Goal: Task Accomplishment & Management: Use online tool/utility

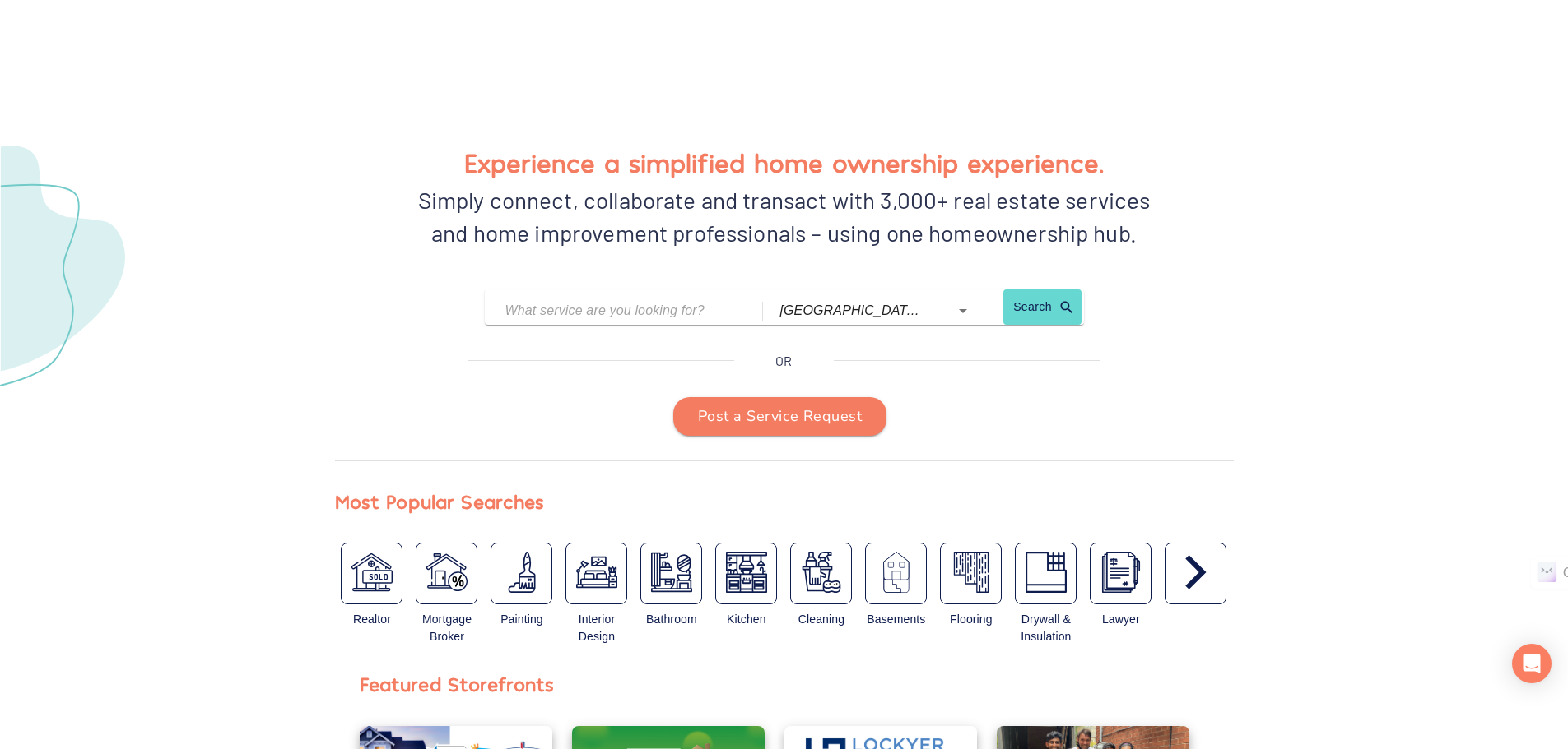
scroll to position [246, 0]
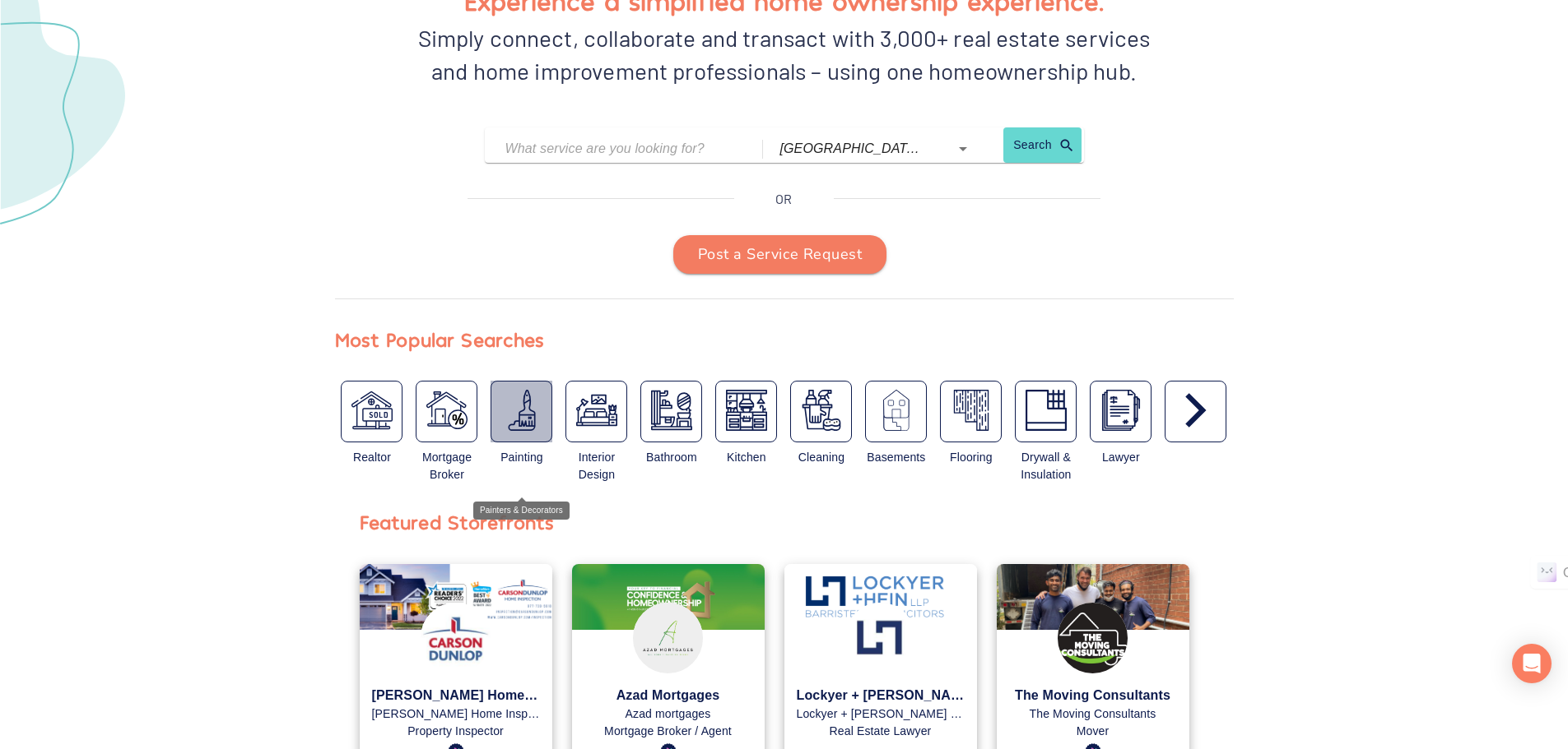
click at [521, 409] on img "button" at bounding box center [522, 411] width 42 height 42
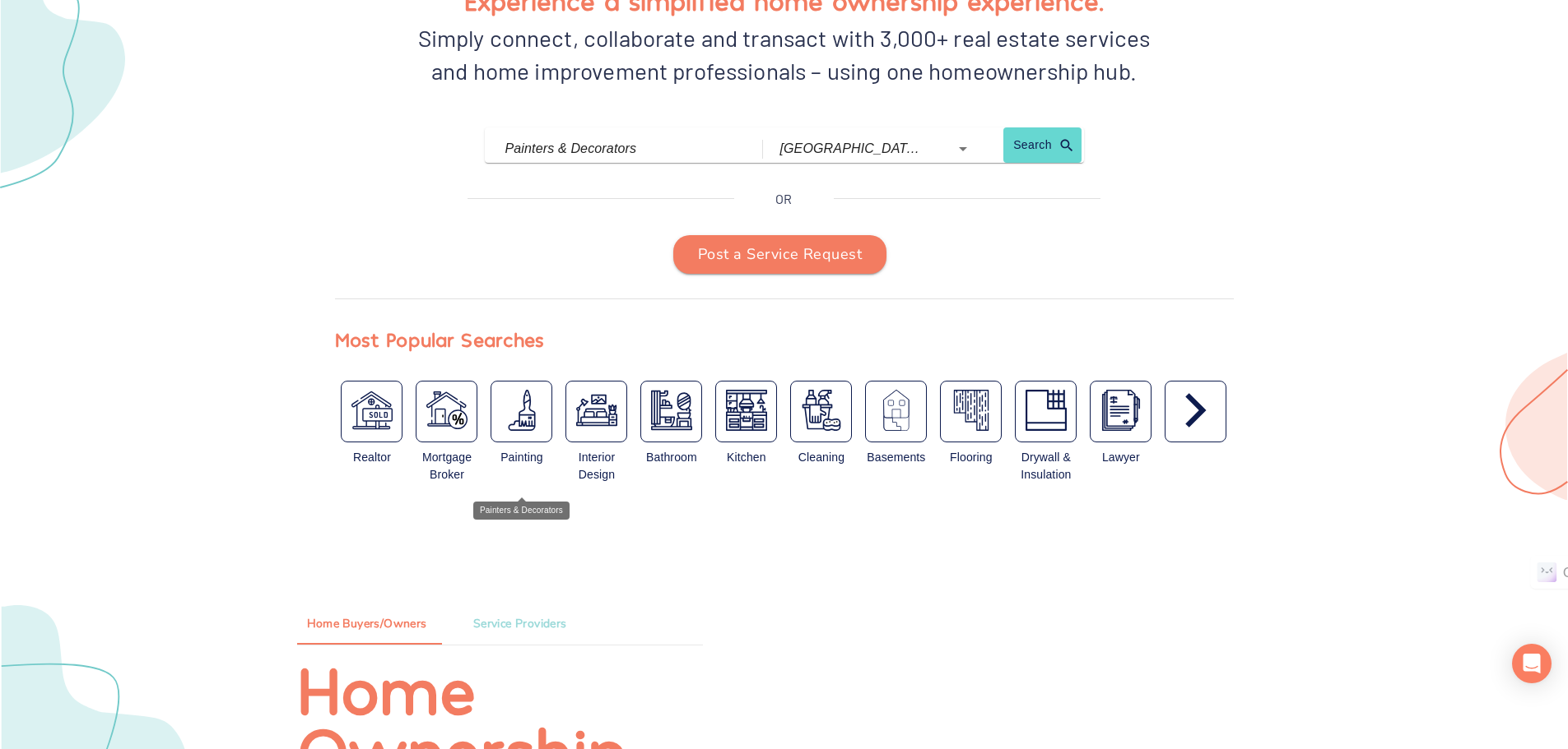
type input "Painters & Decorators"
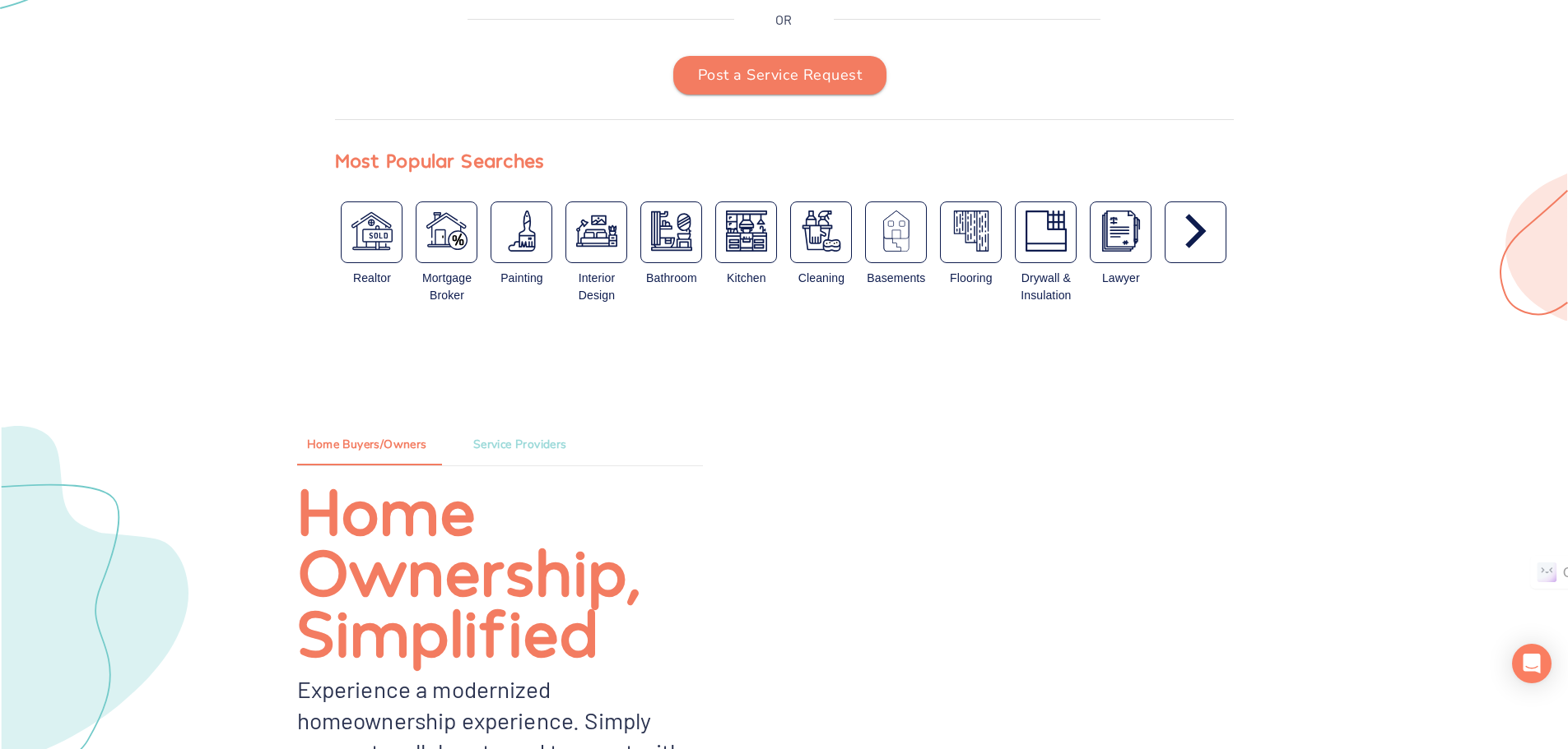
scroll to position [740, 0]
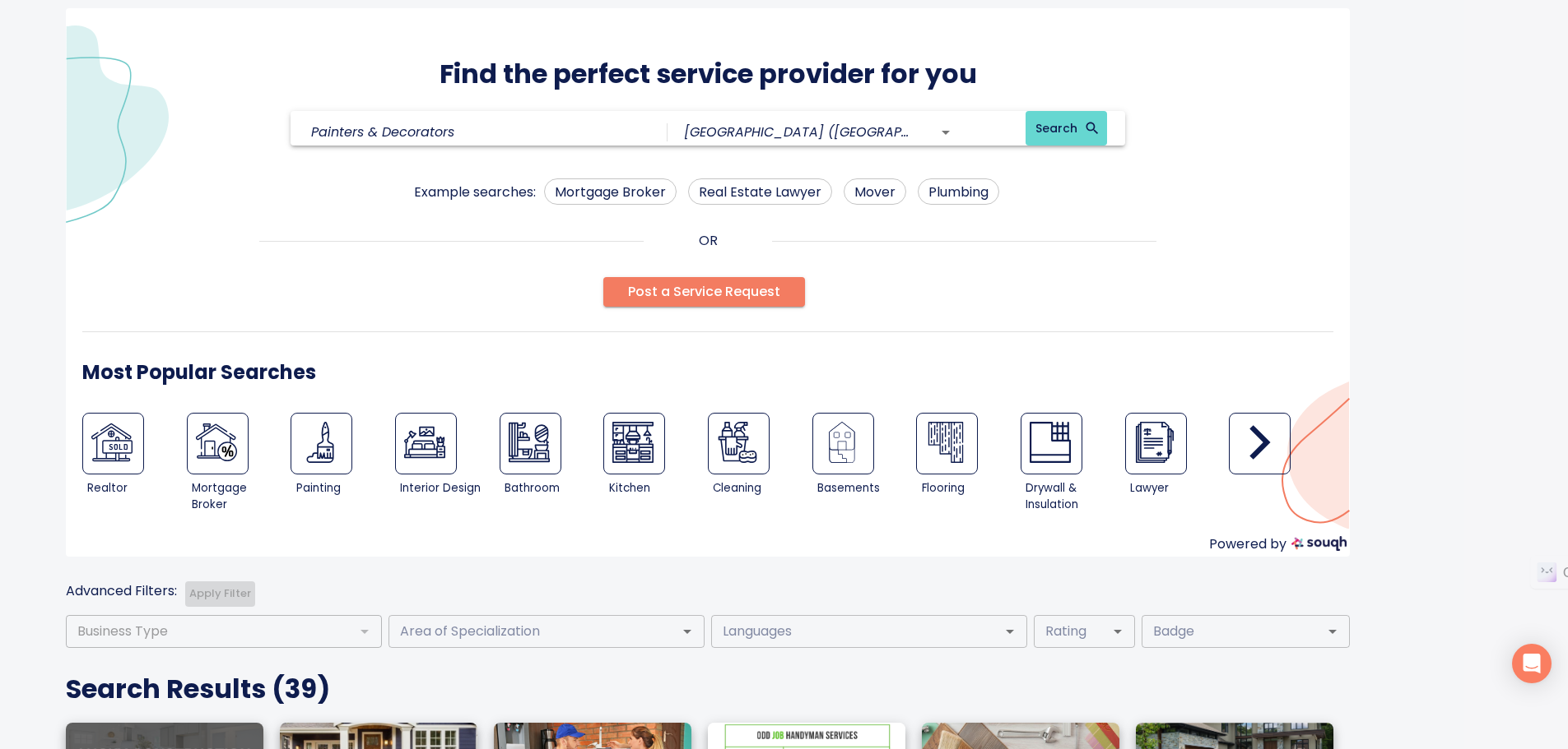
scroll to position [30, 0]
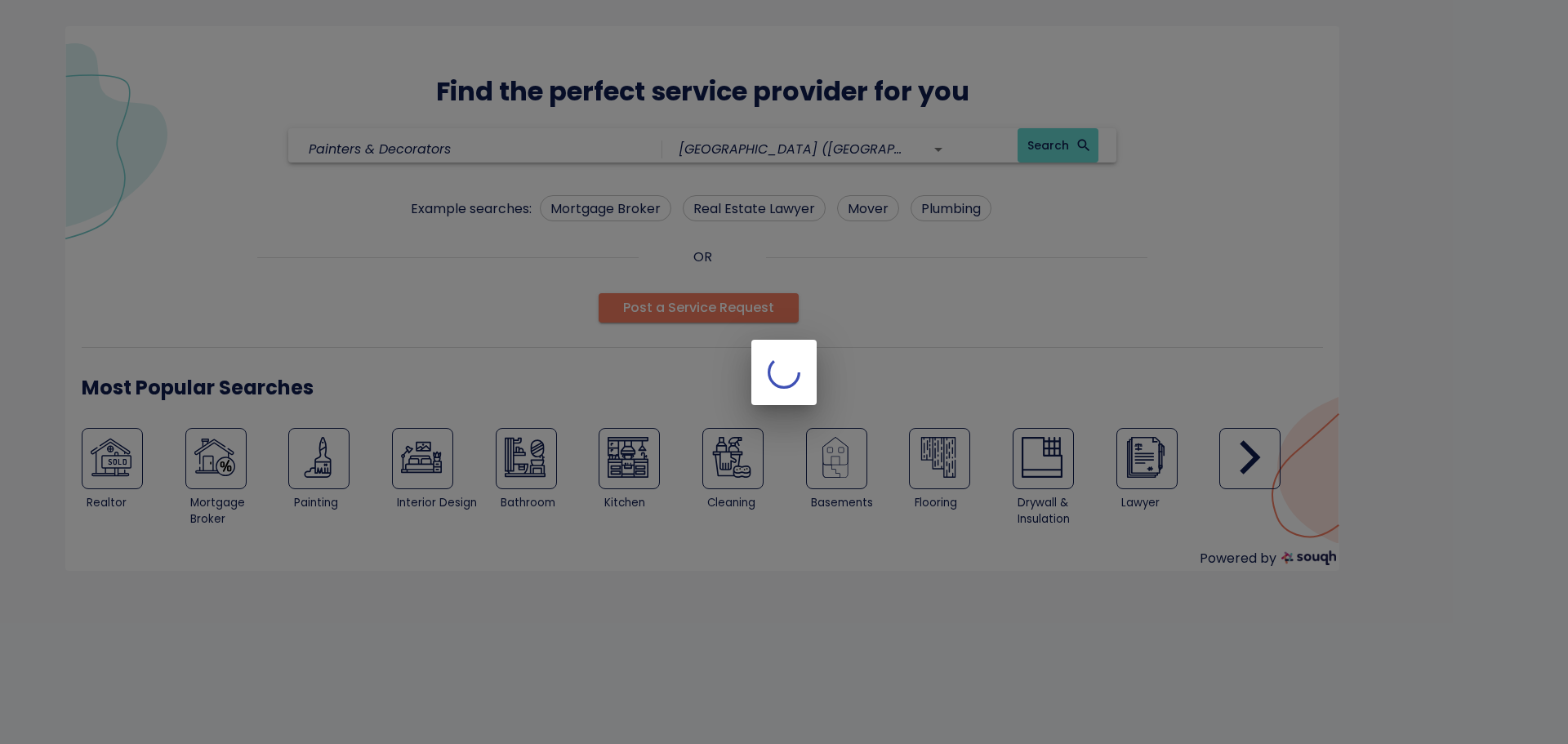
type input "Painters & Decorators"
type input "[GEOGRAPHIC_DATA] ([GEOGRAPHIC_DATA])"
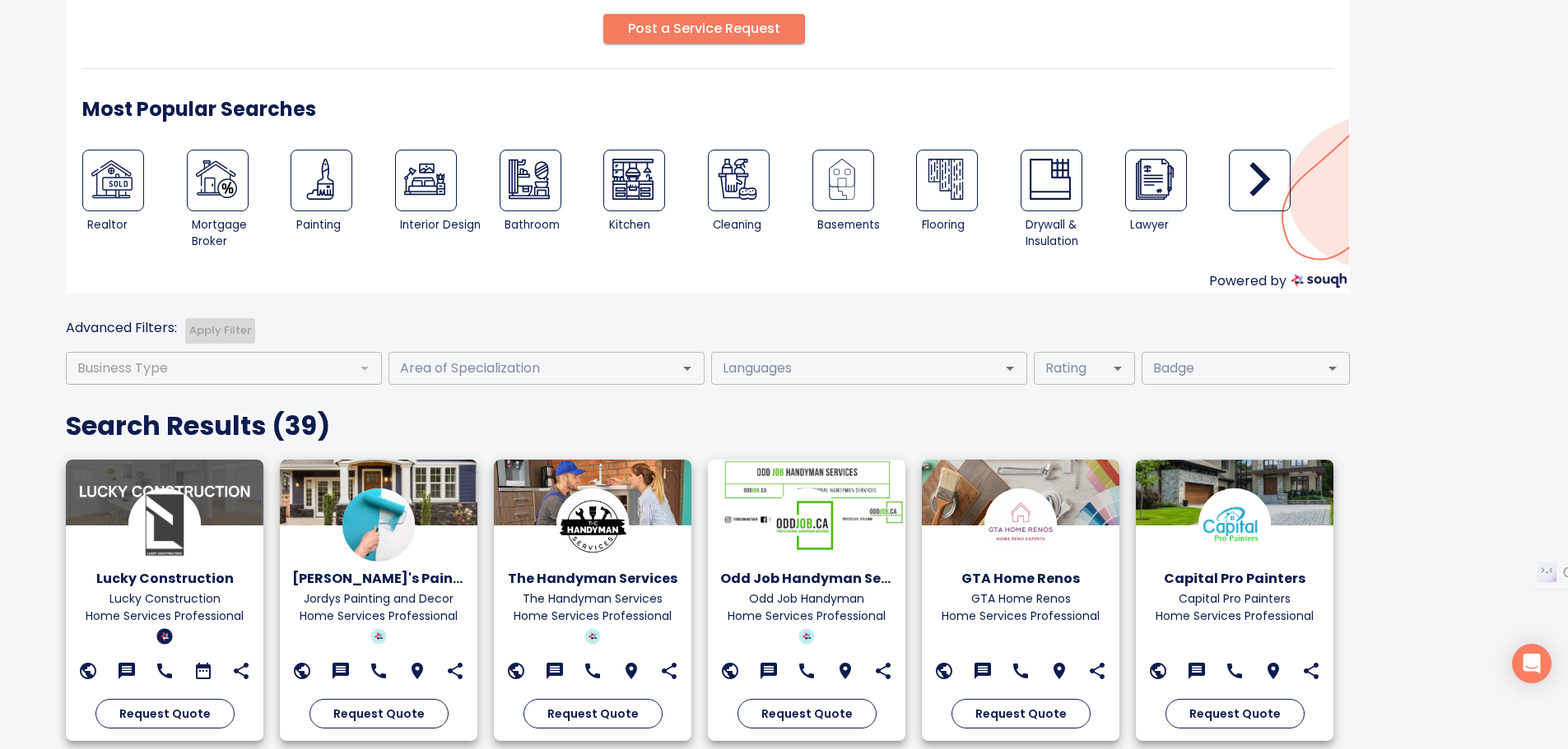
scroll to position [502, 0]
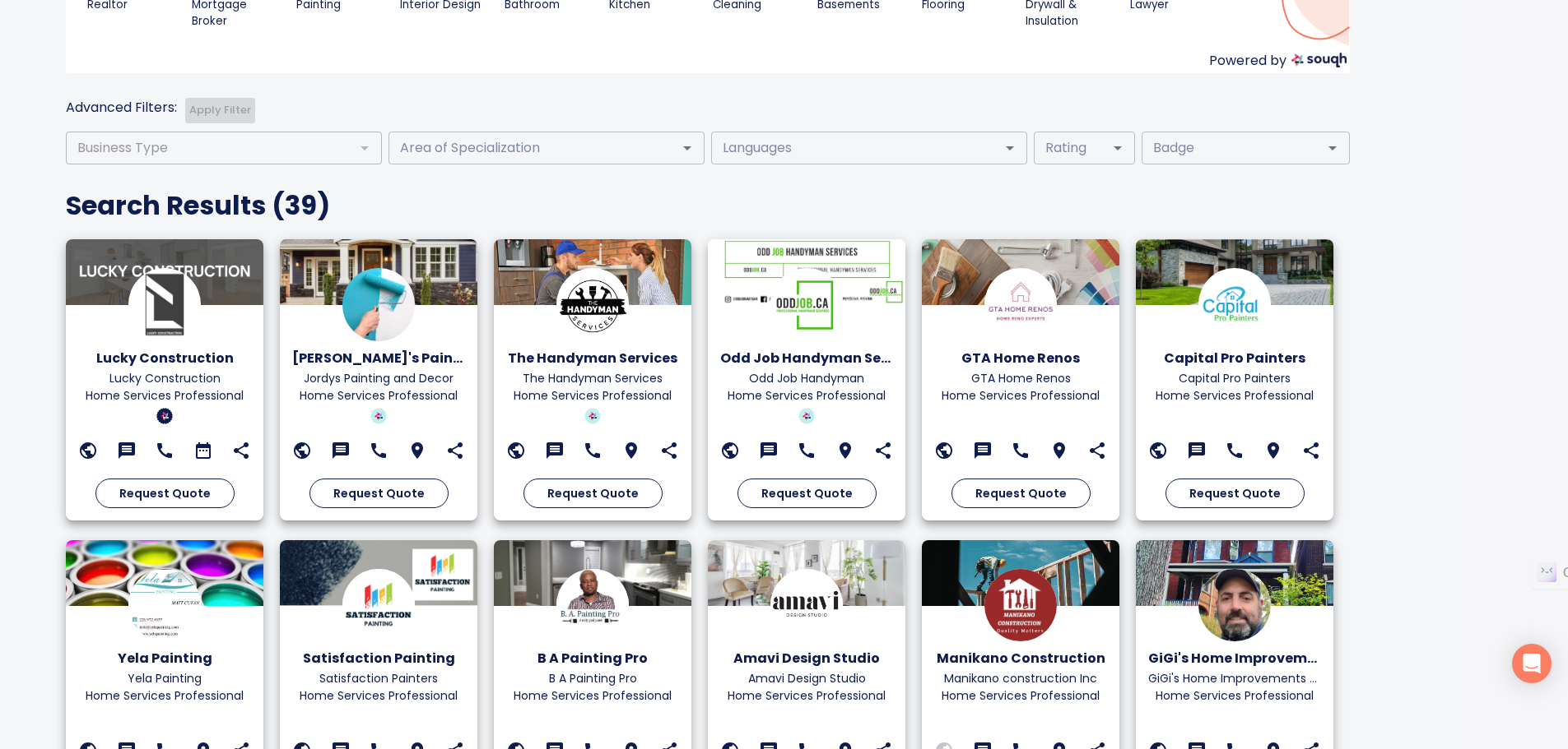
click at [796, 303] on img at bounding box center [806, 304] width 72 height 72
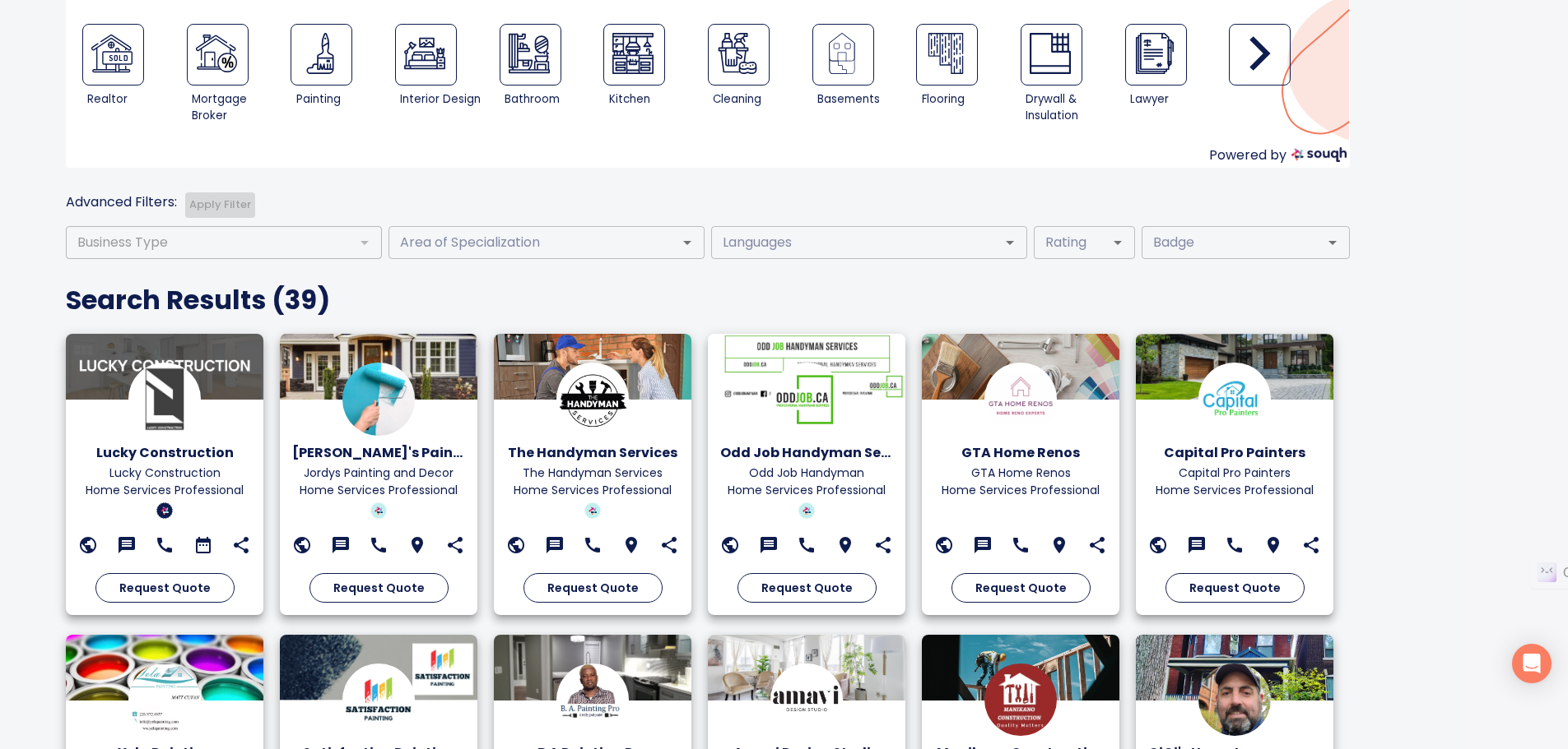
scroll to position [411, 0]
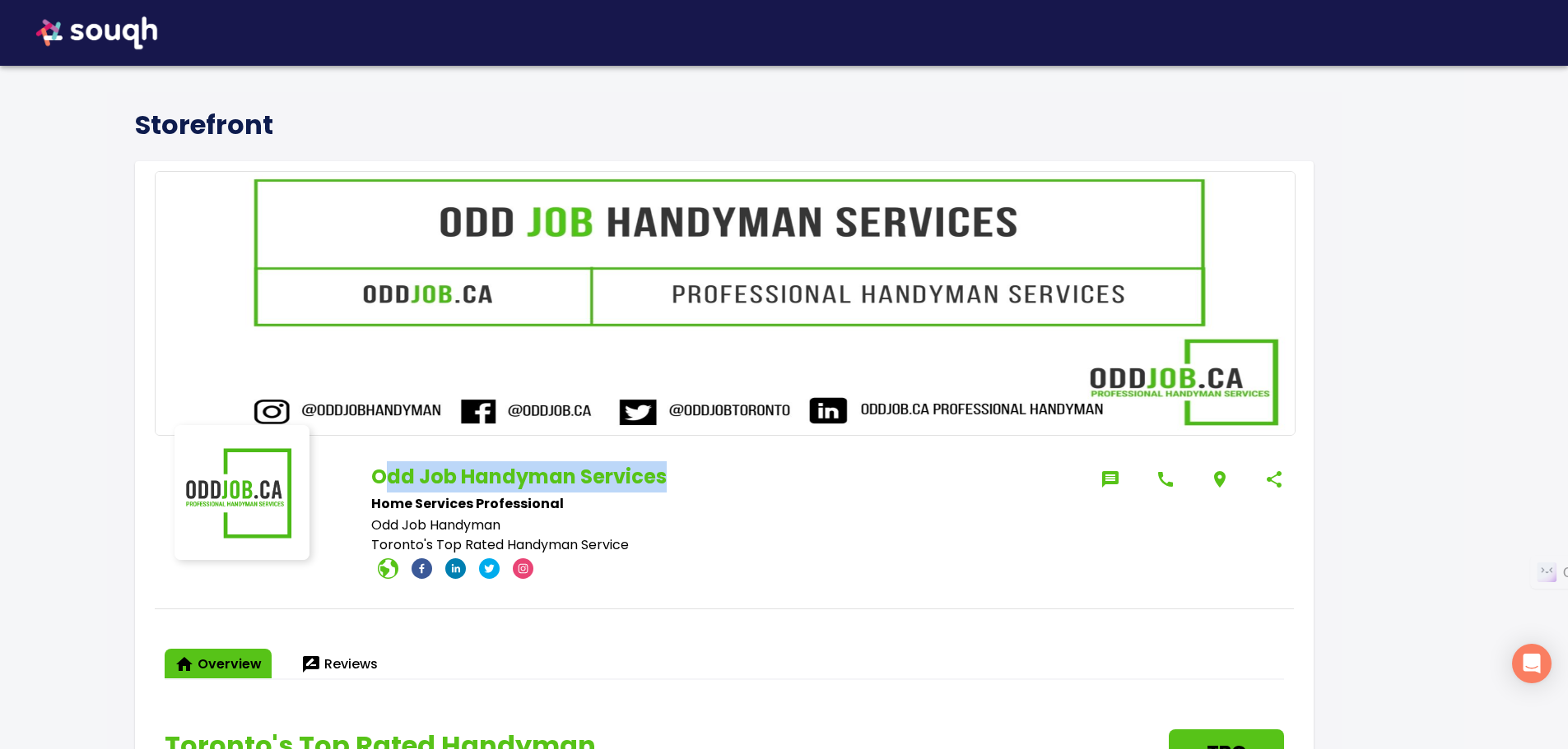
drag, startPoint x: 393, startPoint y: 480, endPoint x: 680, endPoint y: 483, distance: 287.0
click at [680, 483] on h1 "Odd Job Handyman Services" at bounding box center [728, 476] width 713 height 32
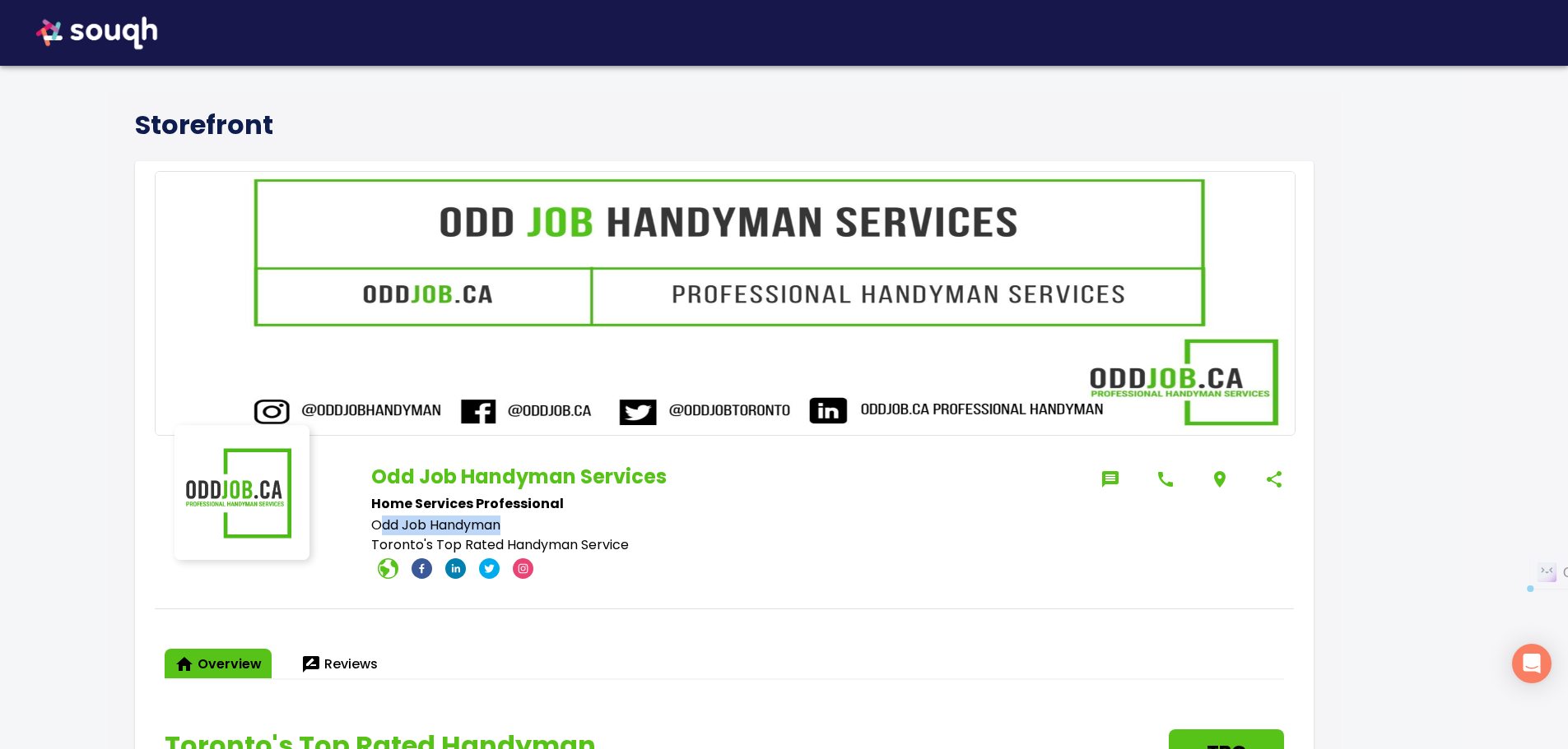
drag, startPoint x: 450, startPoint y: 525, endPoint x: 515, endPoint y: 533, distance: 65.5
click at [513, 527] on p "Odd Job Handyman" at bounding box center [728, 526] width 713 height 20
click at [443, 533] on p "Odd Job Handyman" at bounding box center [728, 526] width 713 height 20
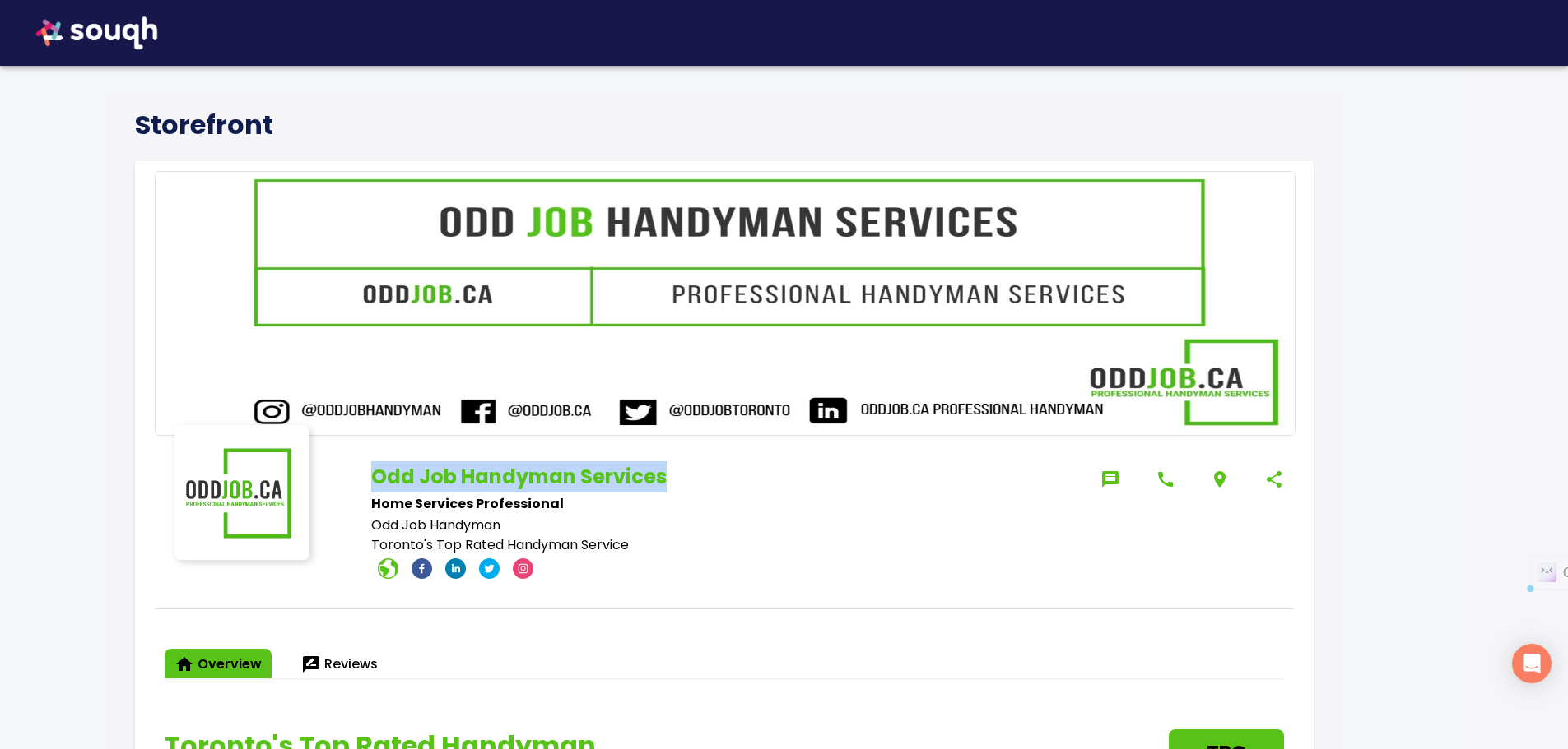
drag, startPoint x: 371, startPoint y: 477, endPoint x: 724, endPoint y: 460, distance: 353.4
click at [724, 461] on h1 "Odd Job Handyman Services" at bounding box center [728, 476] width 713 height 32
click at [394, 573] on icon at bounding box center [387, 569] width 21 height 21
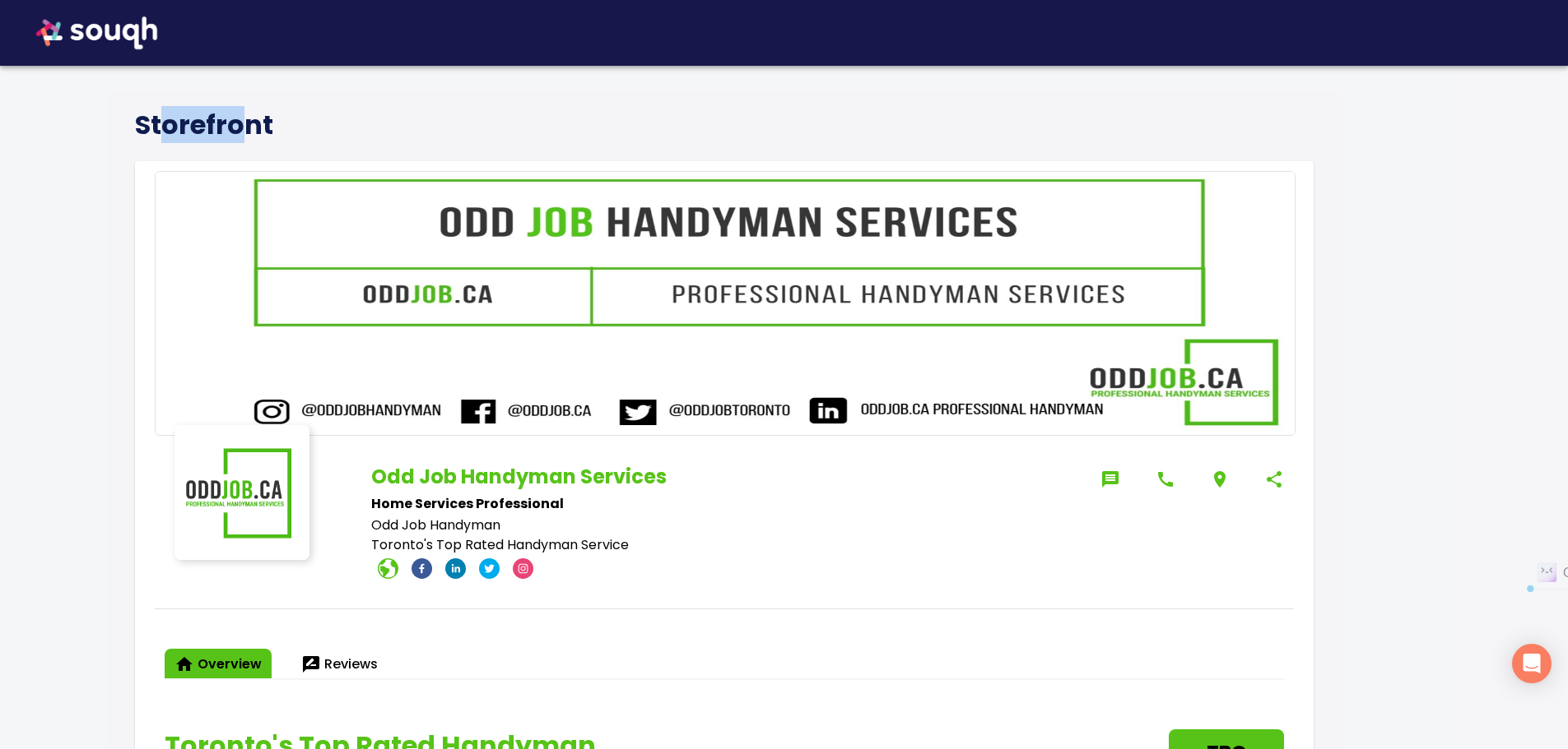
drag, startPoint x: 165, startPoint y: 125, endPoint x: 250, endPoint y: 127, distance: 85.0
click at [250, 127] on h4 "Storefront" at bounding box center [203, 125] width 138 height 32
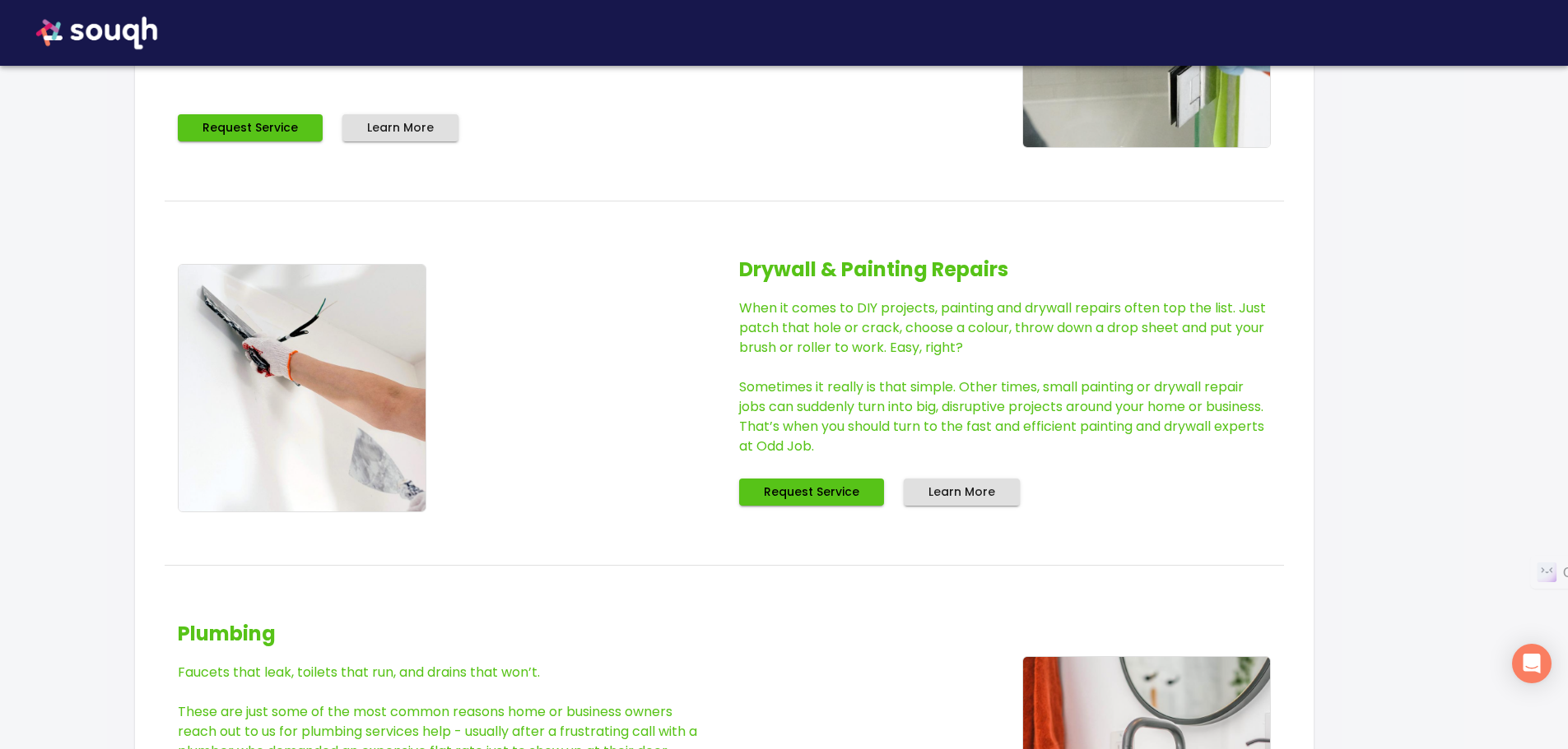
scroll to position [1151, 0]
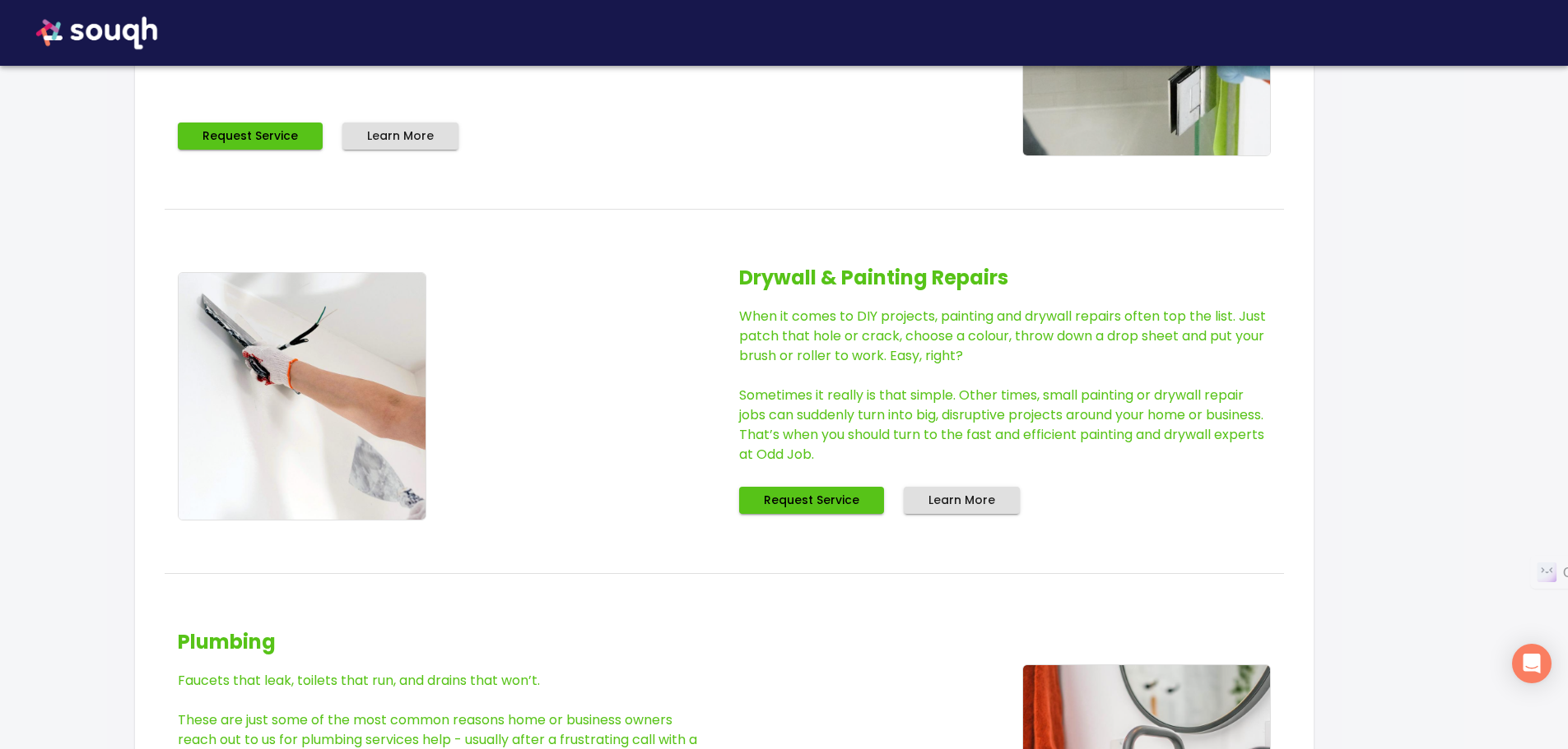
click at [828, 501] on span "Request Service" at bounding box center [812, 500] width 96 height 21
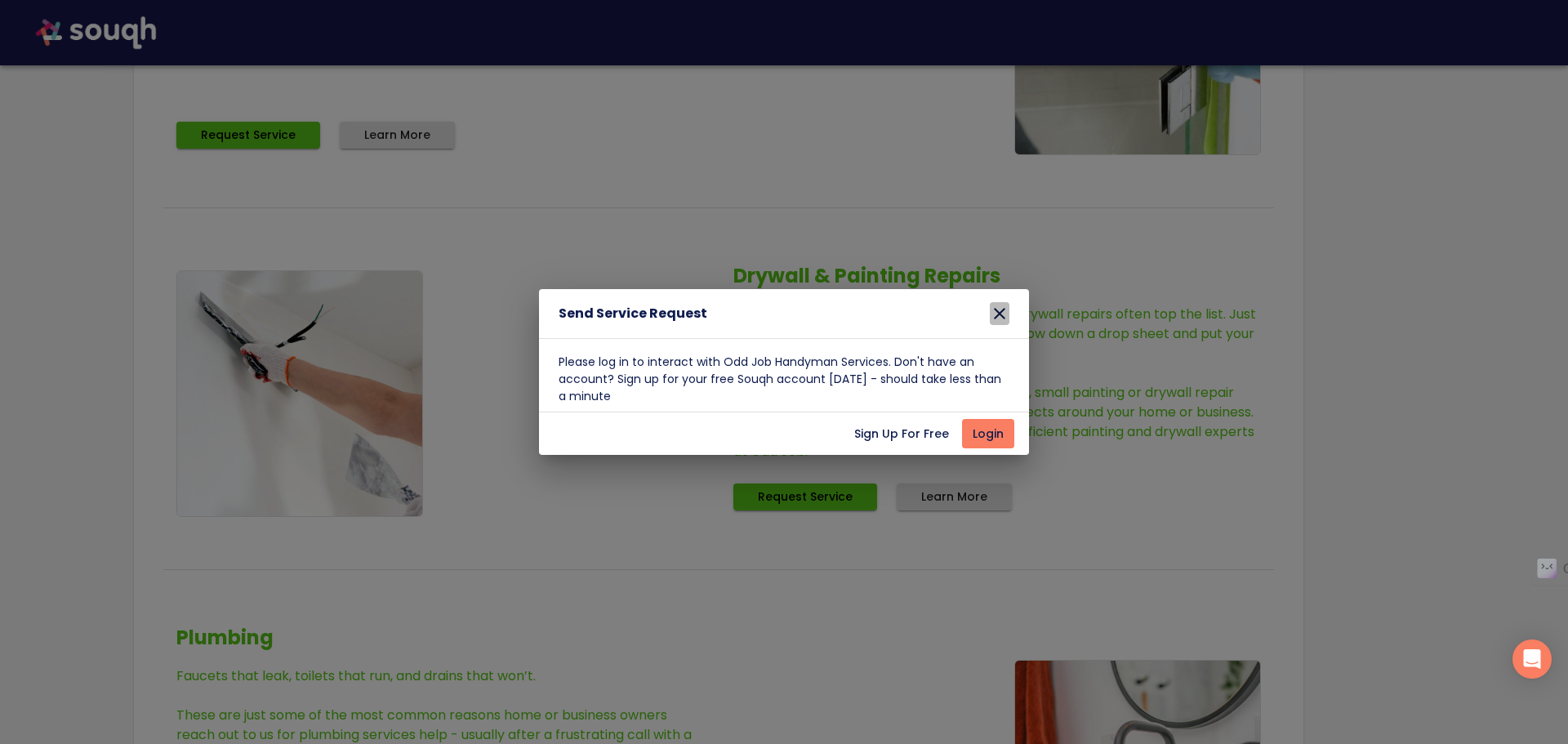
click at [1002, 315] on icon "button" at bounding box center [1000, 314] width 20 height 20
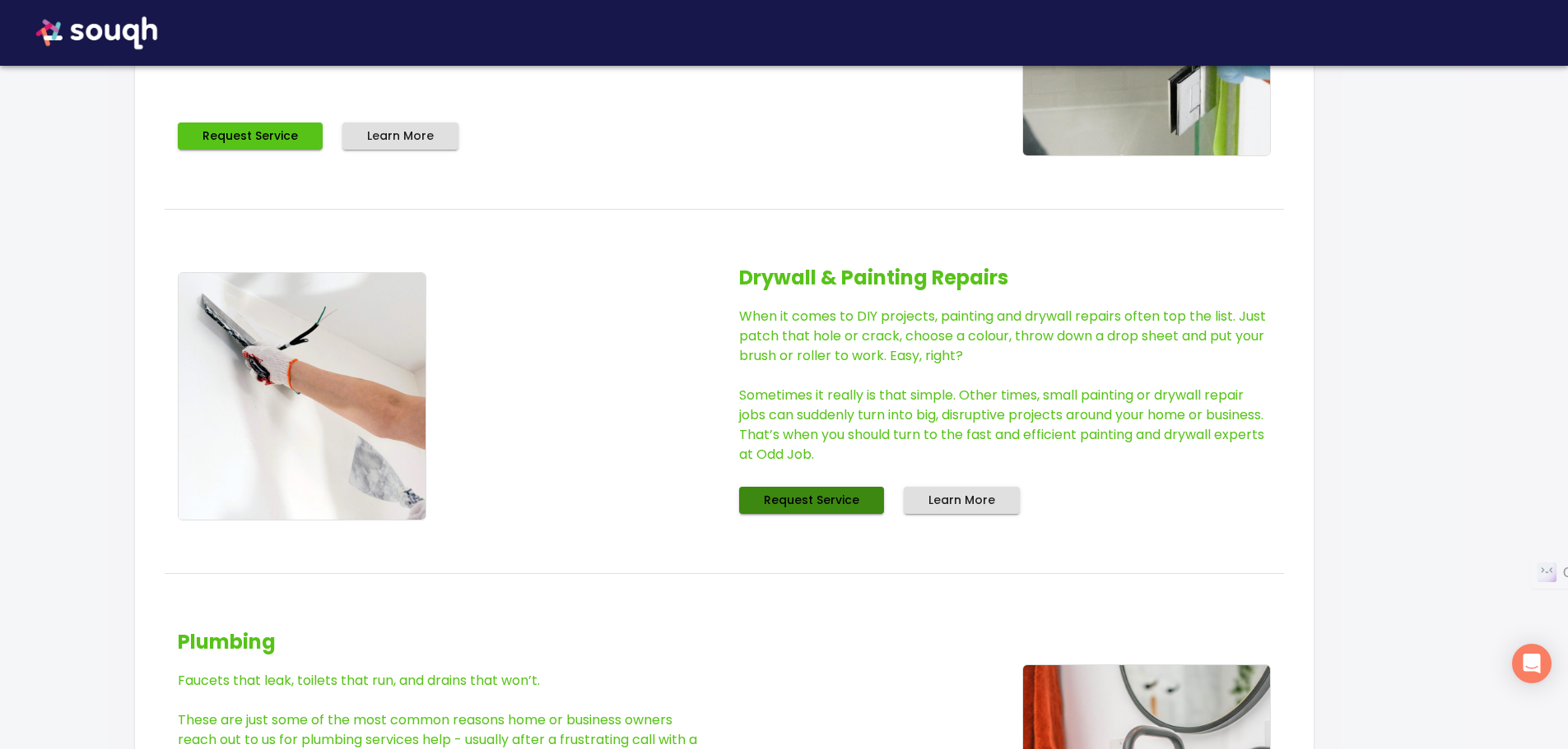
click at [824, 497] on span "Request Service" at bounding box center [812, 500] width 96 height 21
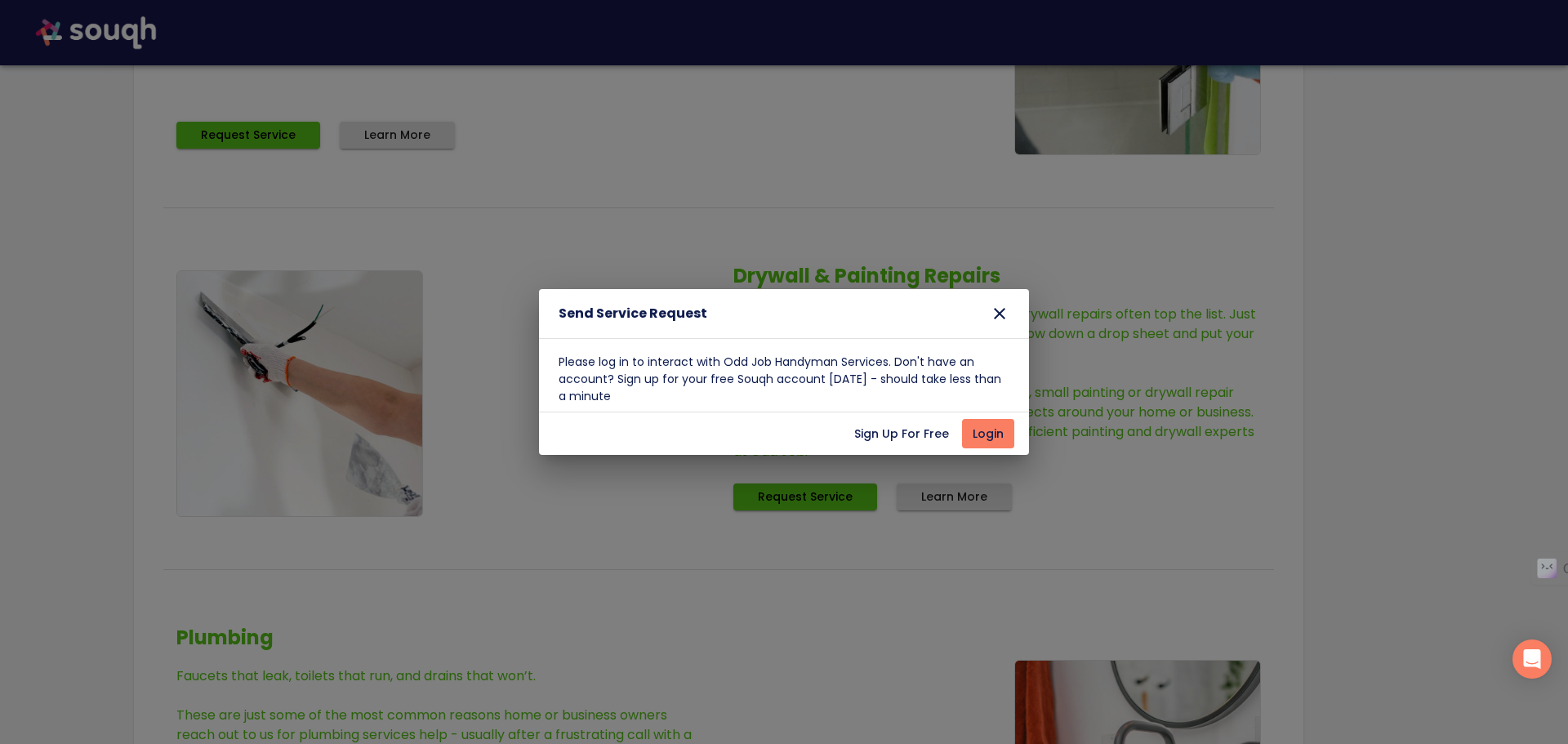
click at [999, 314] on icon "button" at bounding box center [999, 314] width 12 height 12
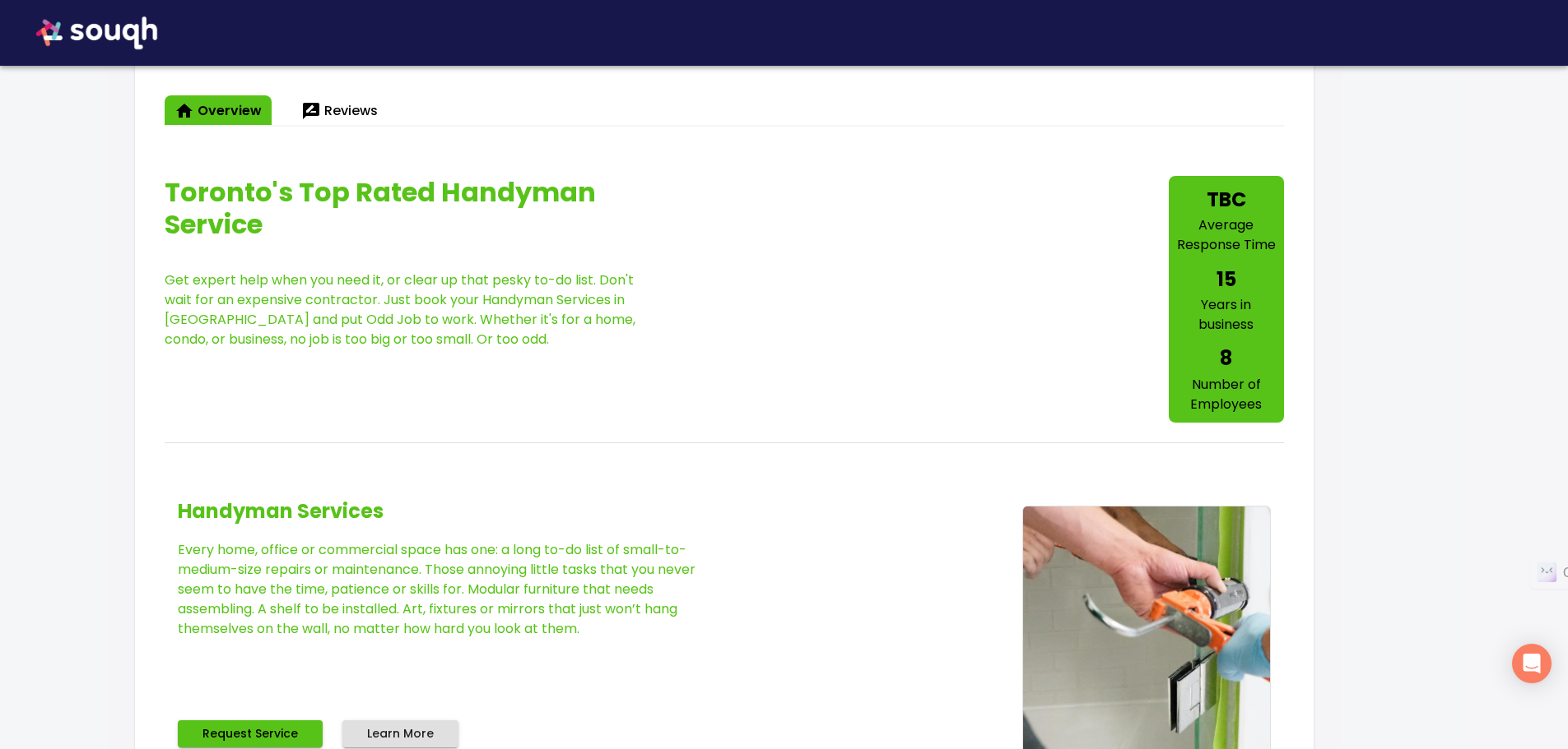
scroll to position [576, 0]
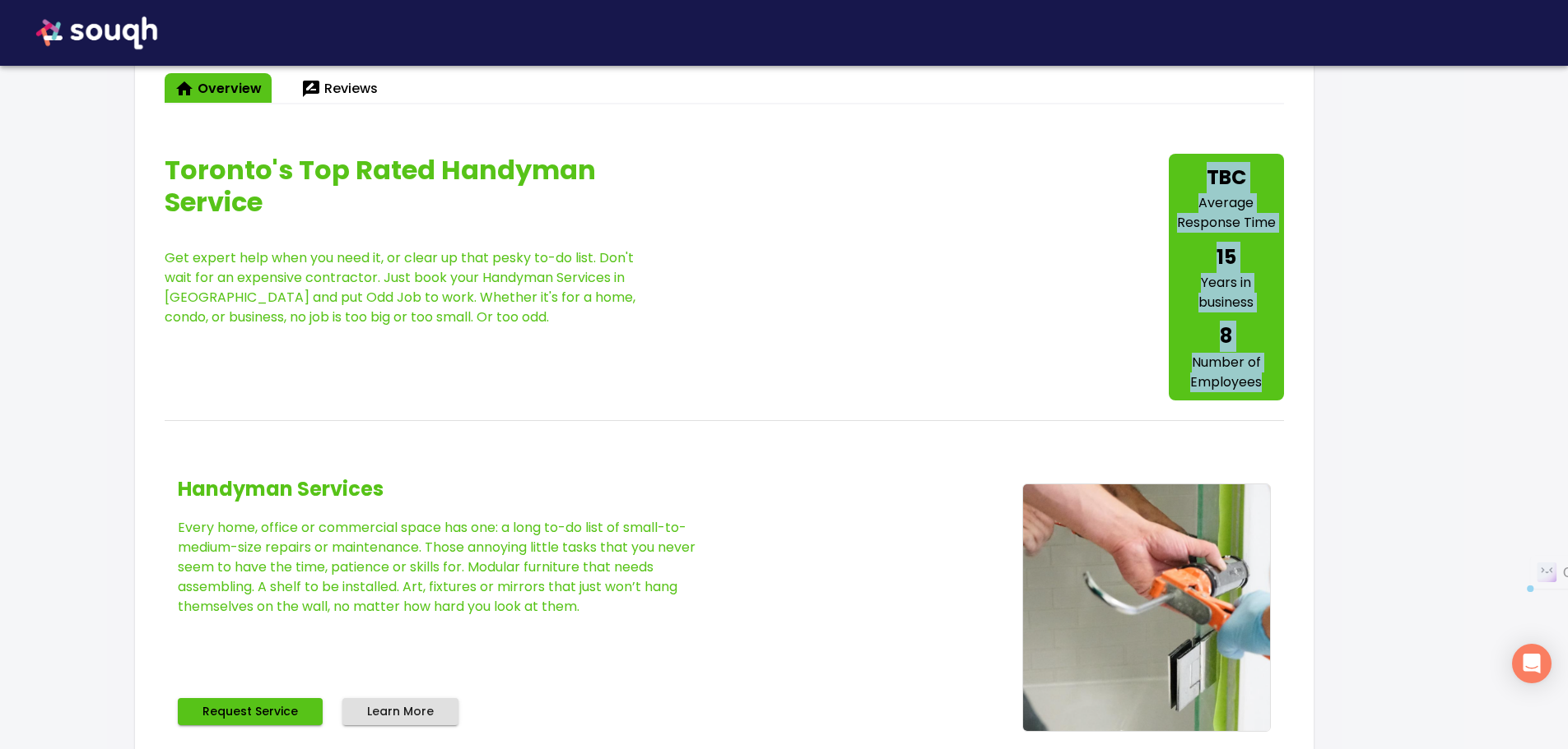
drag, startPoint x: 1172, startPoint y: 173, endPoint x: 1151, endPoint y: 395, distance: 223.0
click at [1276, 392] on div "TBC Average Response Time 15 Years in business 8 Number of Employees" at bounding box center [1226, 276] width 116 height 246
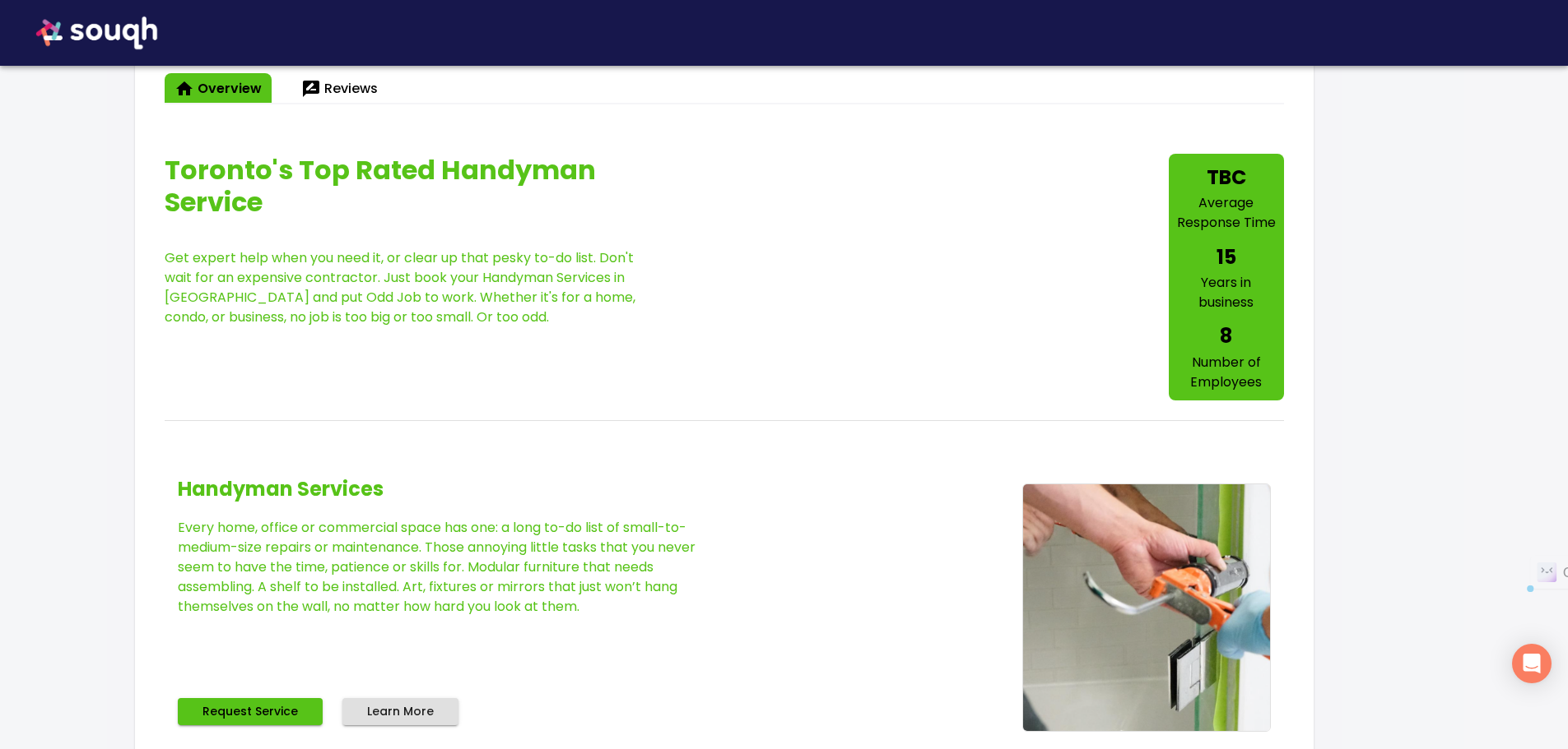
drag, startPoint x: 1041, startPoint y: 401, endPoint x: 1012, endPoint y: 397, distance: 29.3
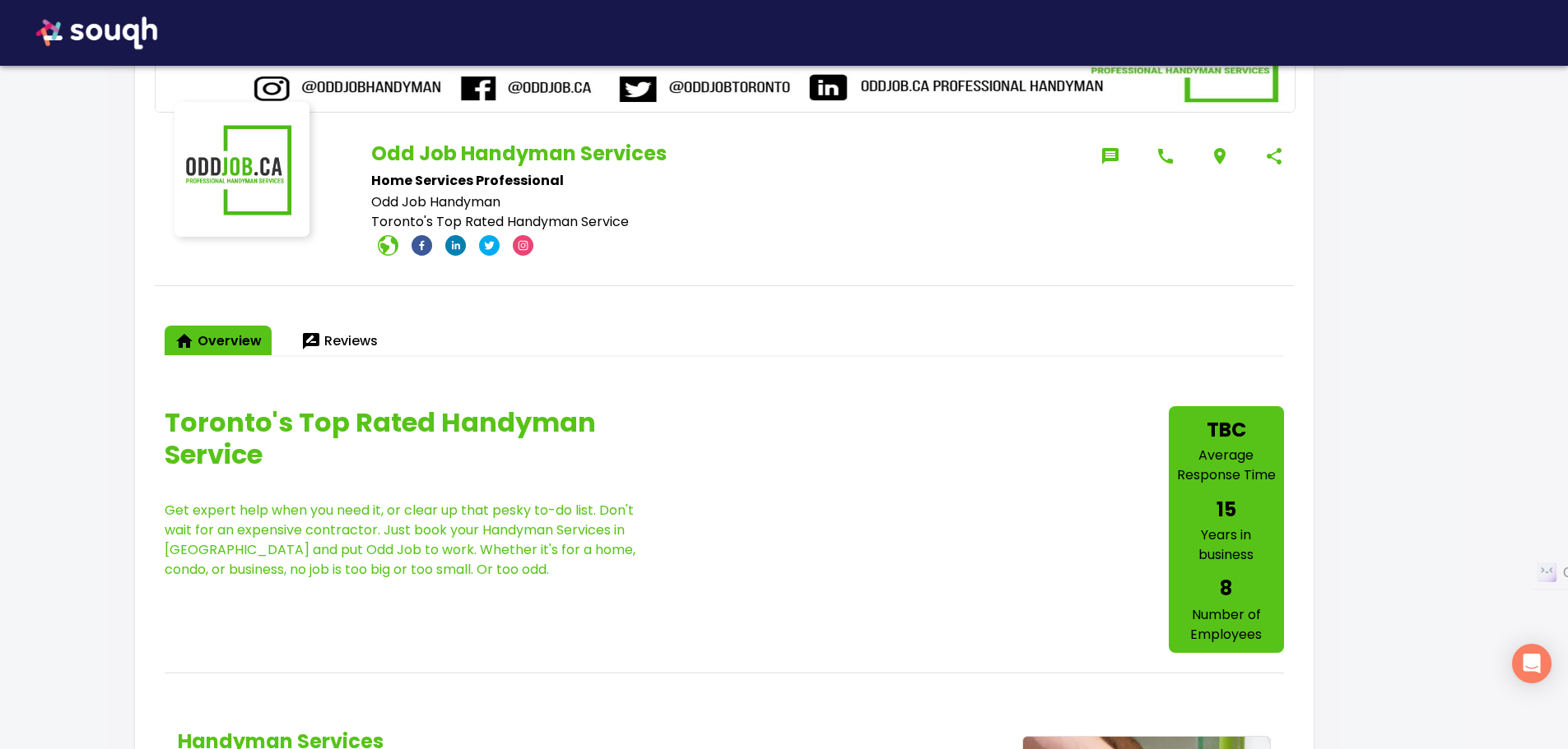
scroll to position [329, 0]
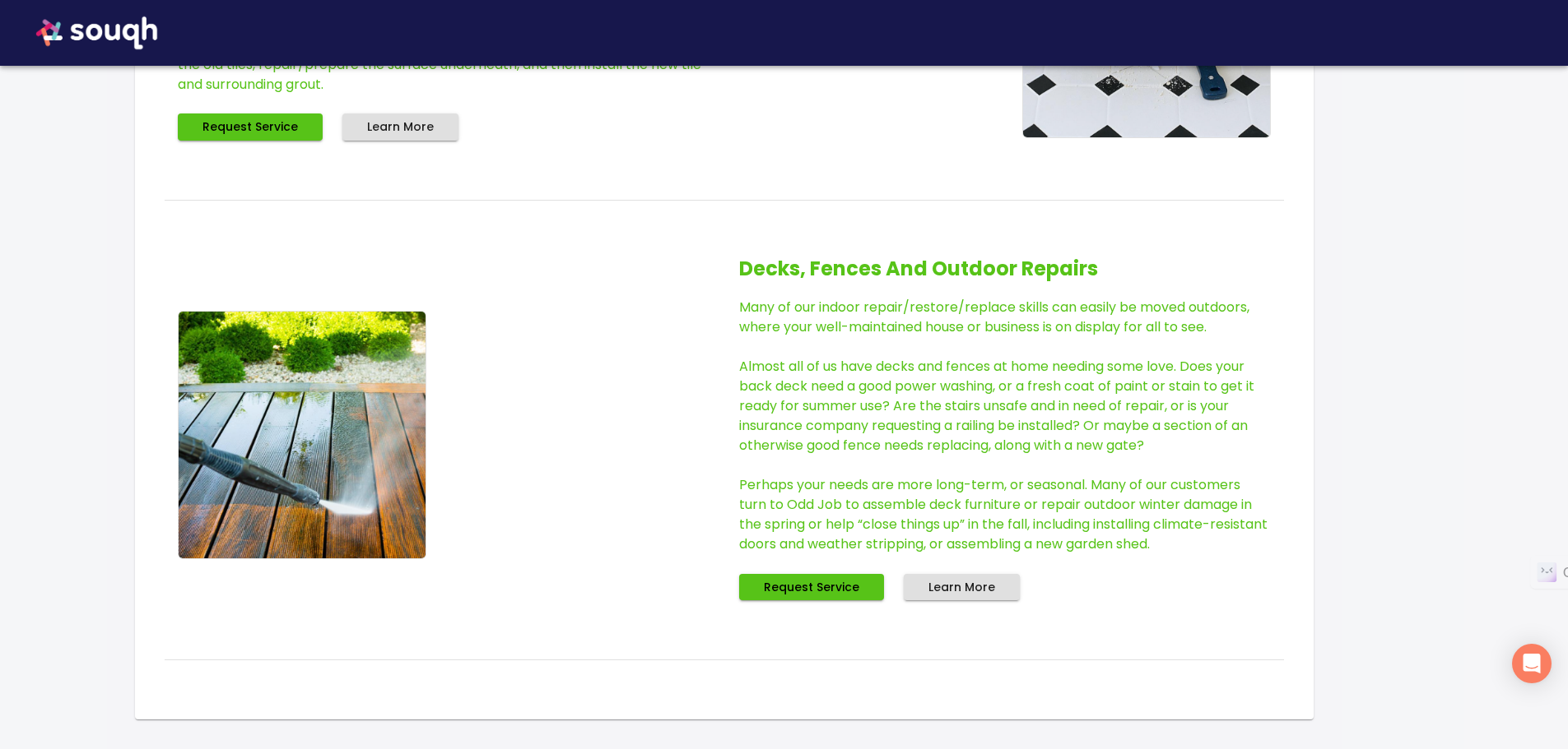
drag, startPoint x: 811, startPoint y: 431, endPoint x: 812, endPoint y: 371, distance: 60.0
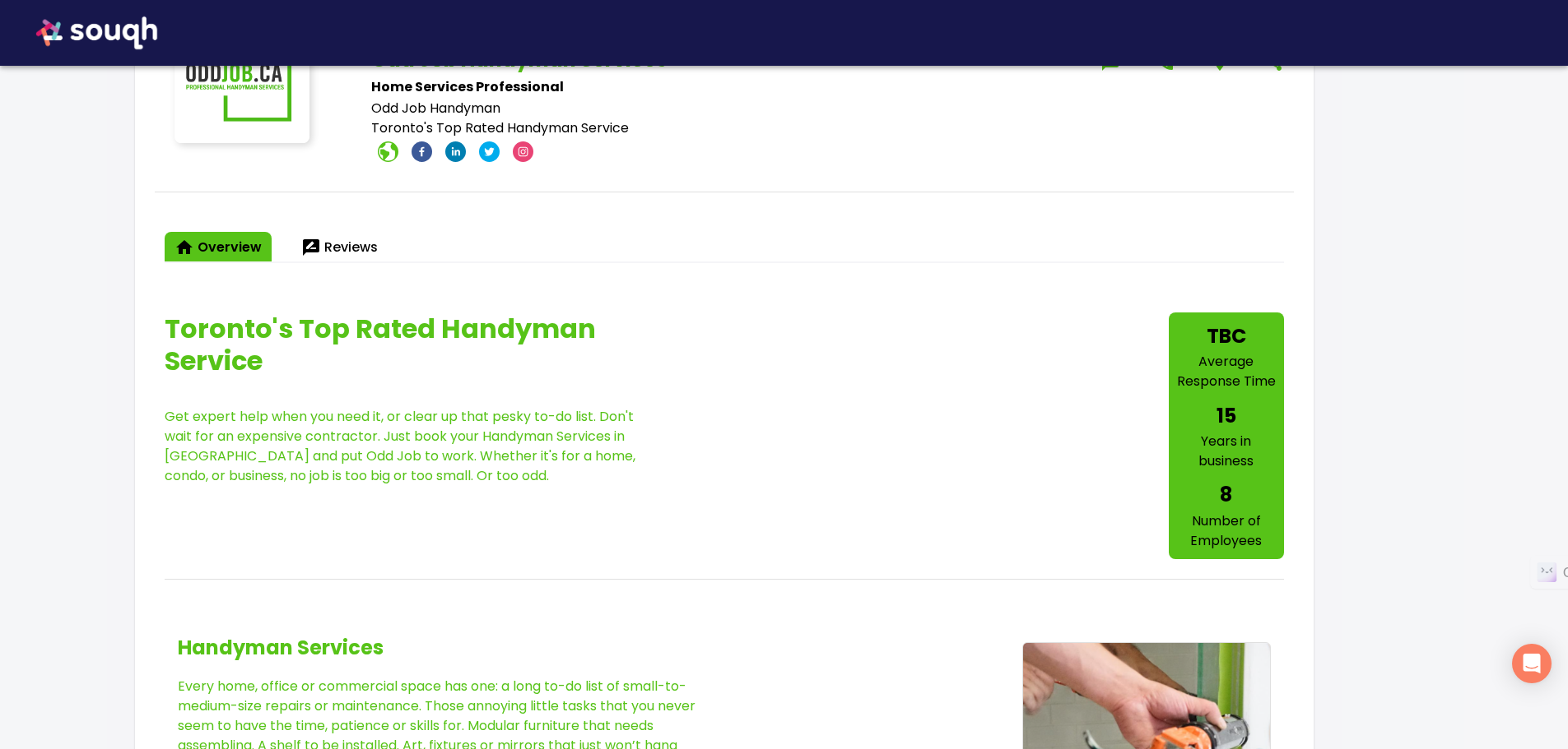
scroll to position [0, 0]
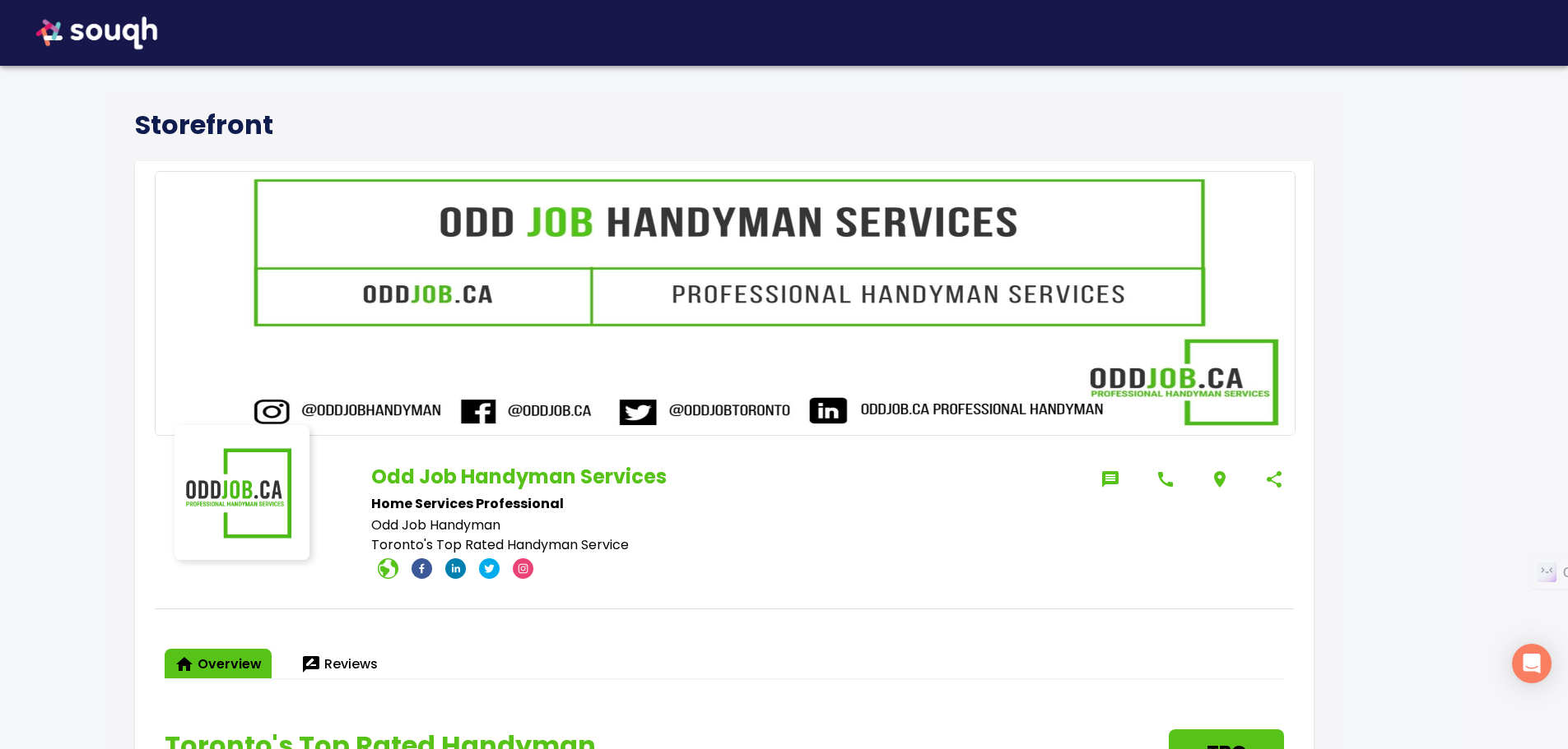
click at [121, 27] on img at bounding box center [97, 32] width 153 height 66
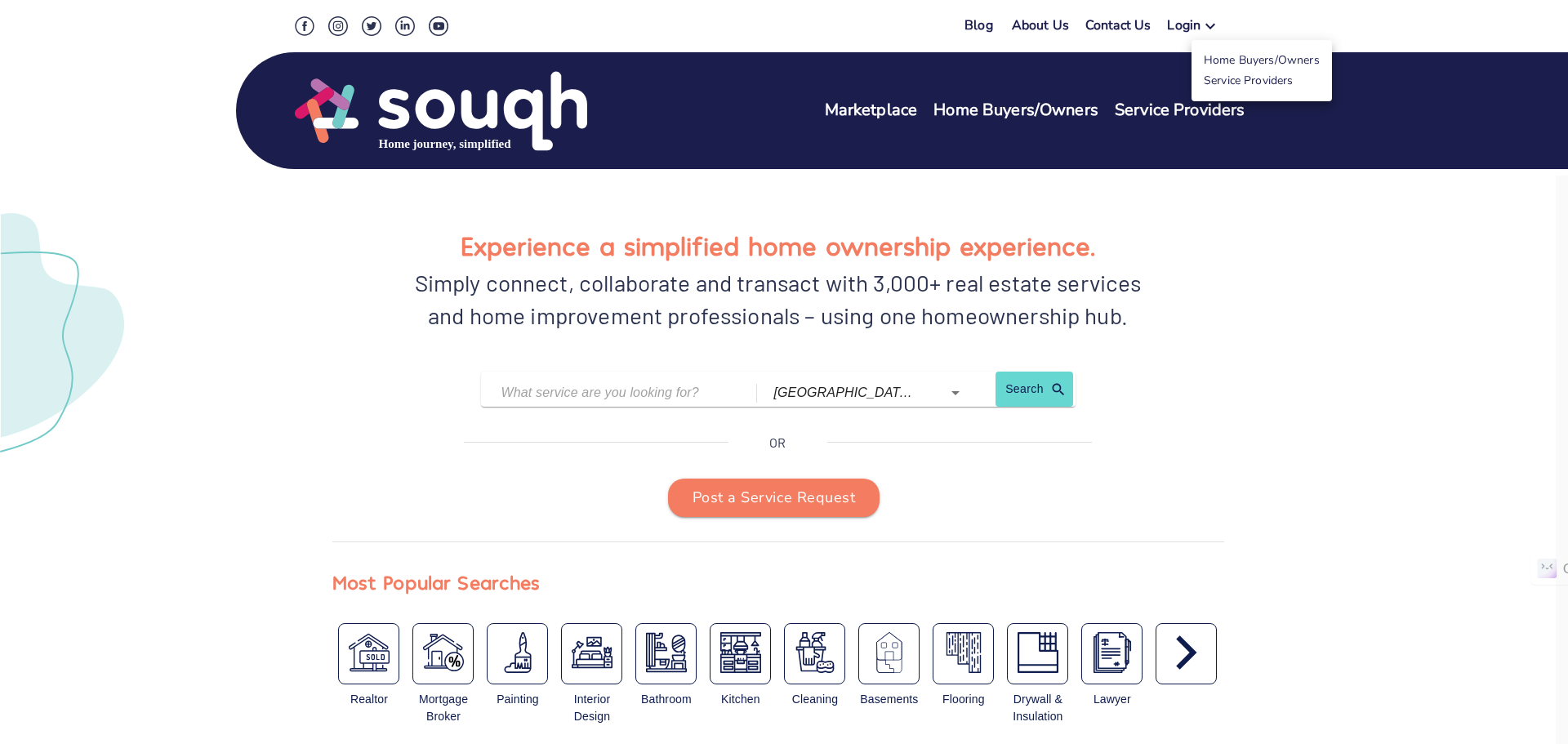
click at [1247, 76] on link "Service Providers" at bounding box center [1249, 80] width 90 height 15
click at [1236, 229] on div at bounding box center [784, 372] width 1568 height 744
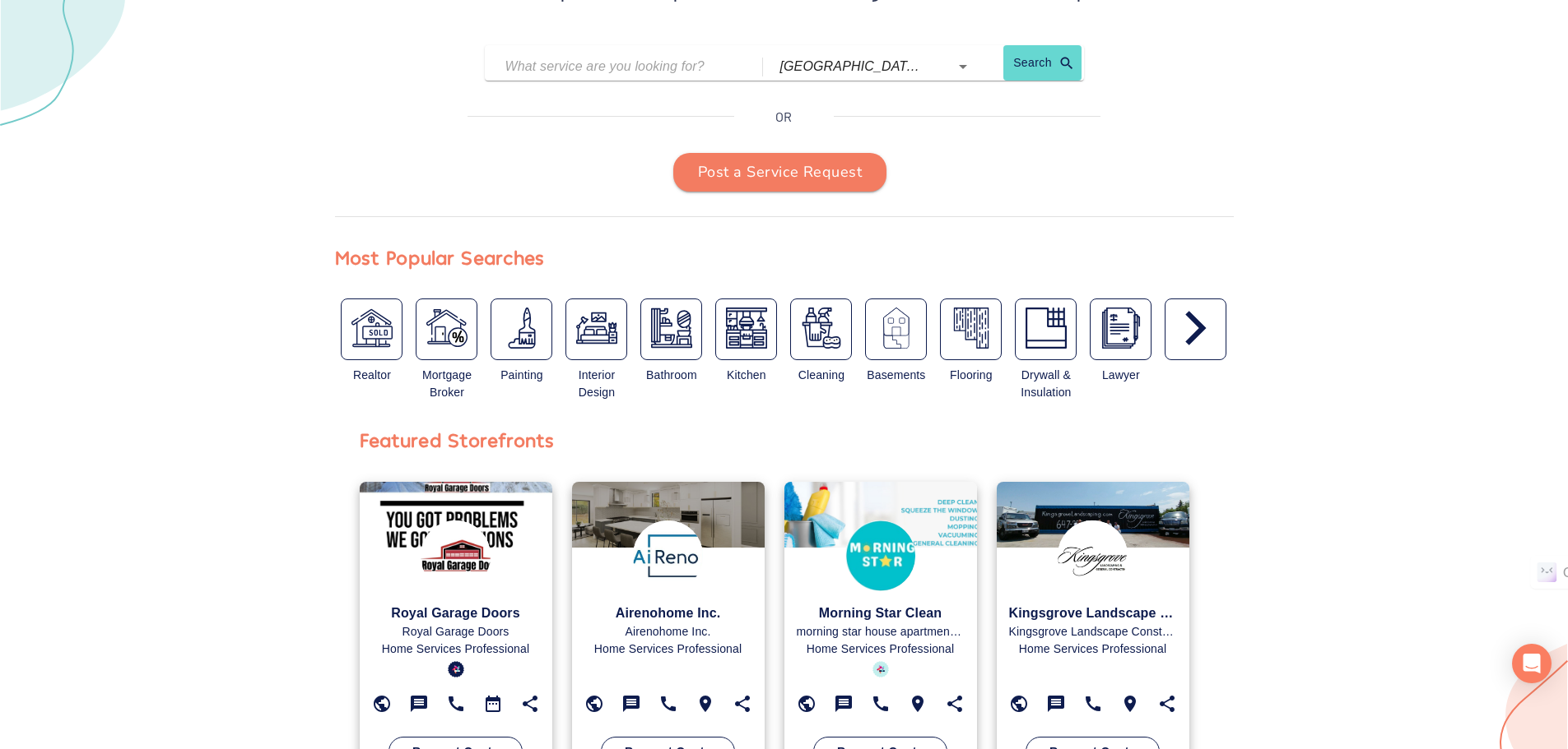
scroll to position [658, 0]
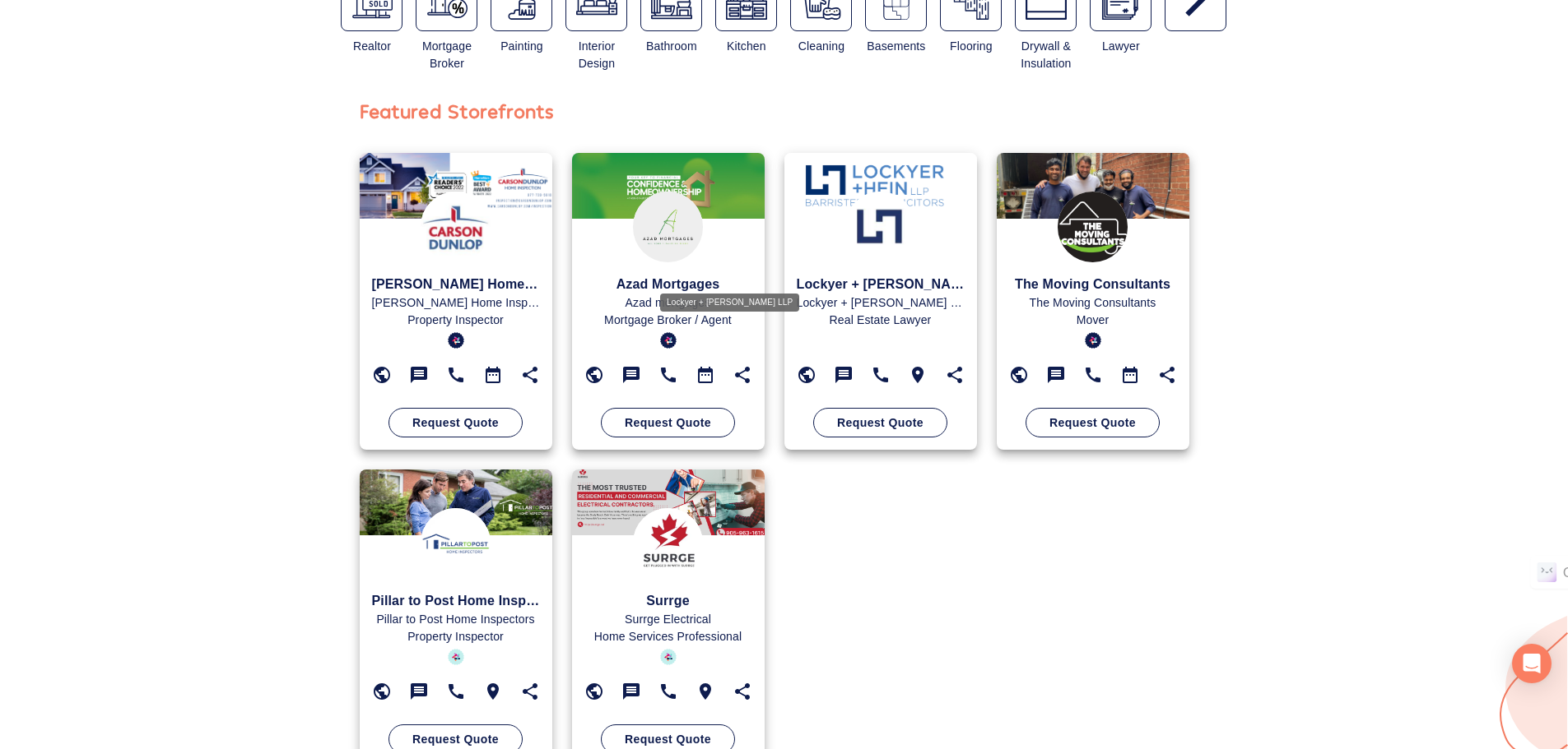
click at [796, 294] on p "Lockyer + [PERSON_NAME] LLP" at bounding box center [880, 302] width 168 height 17
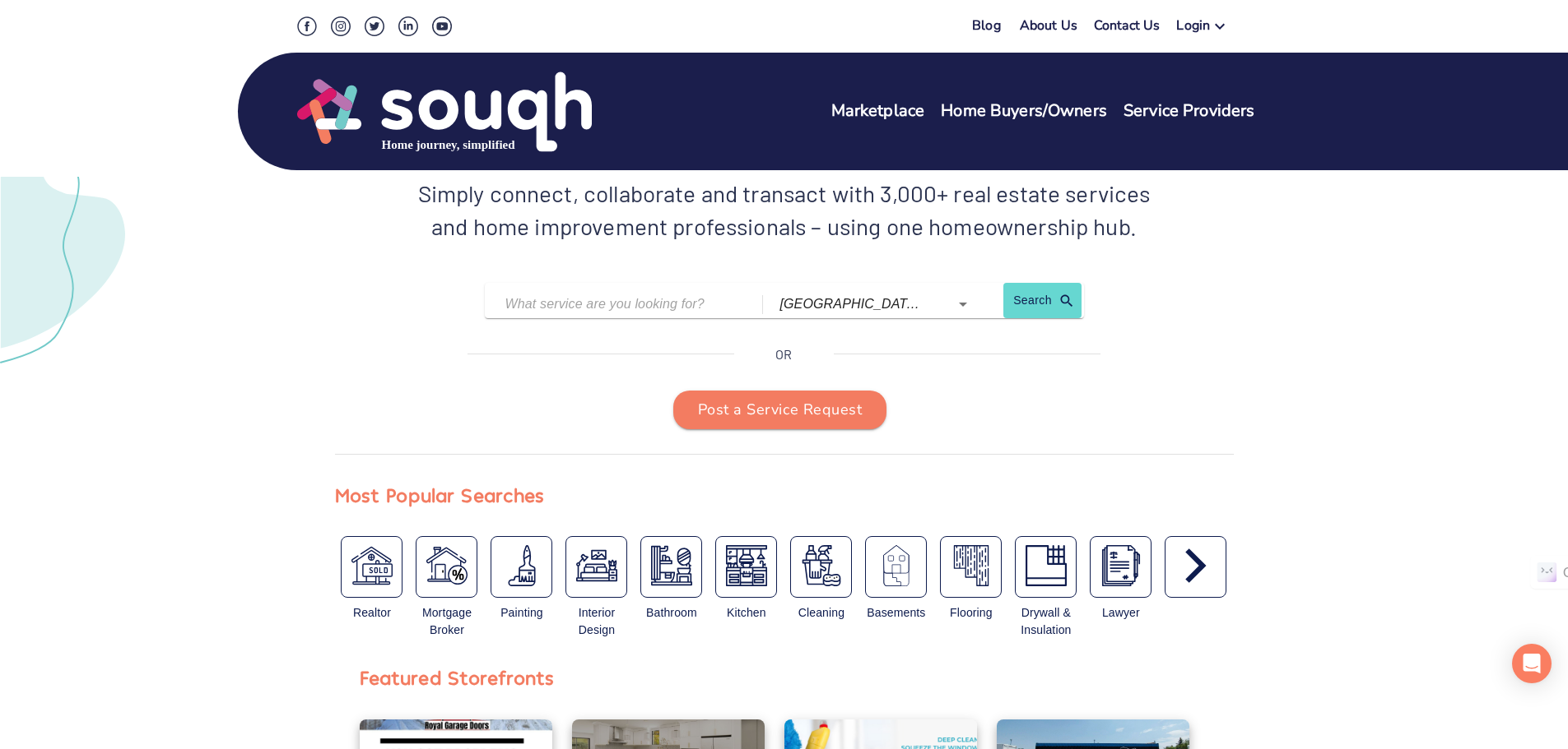
scroll to position [329, 0]
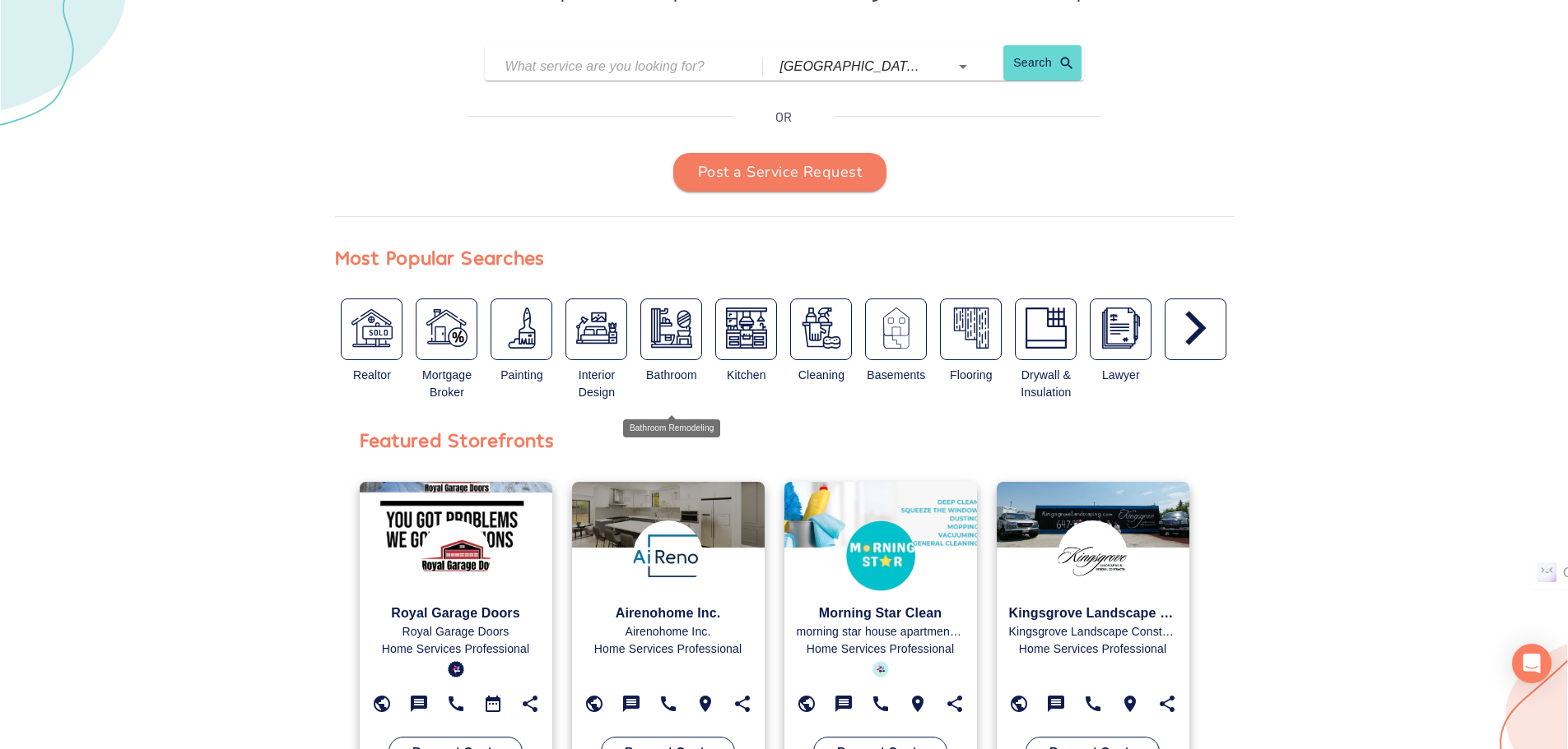
click at [676, 330] on img "button" at bounding box center [672, 328] width 42 height 42
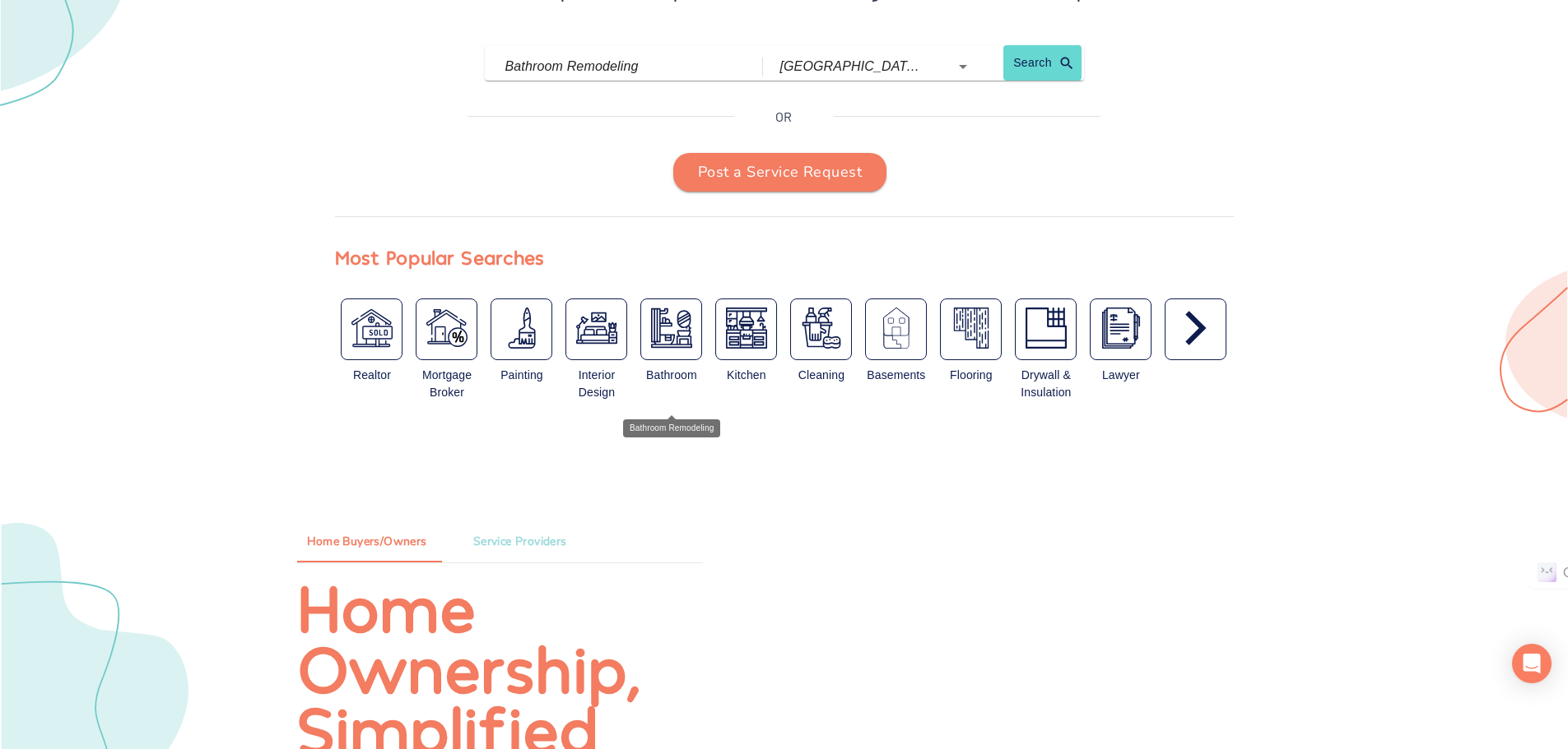
type input "Bathroom Remodeling"
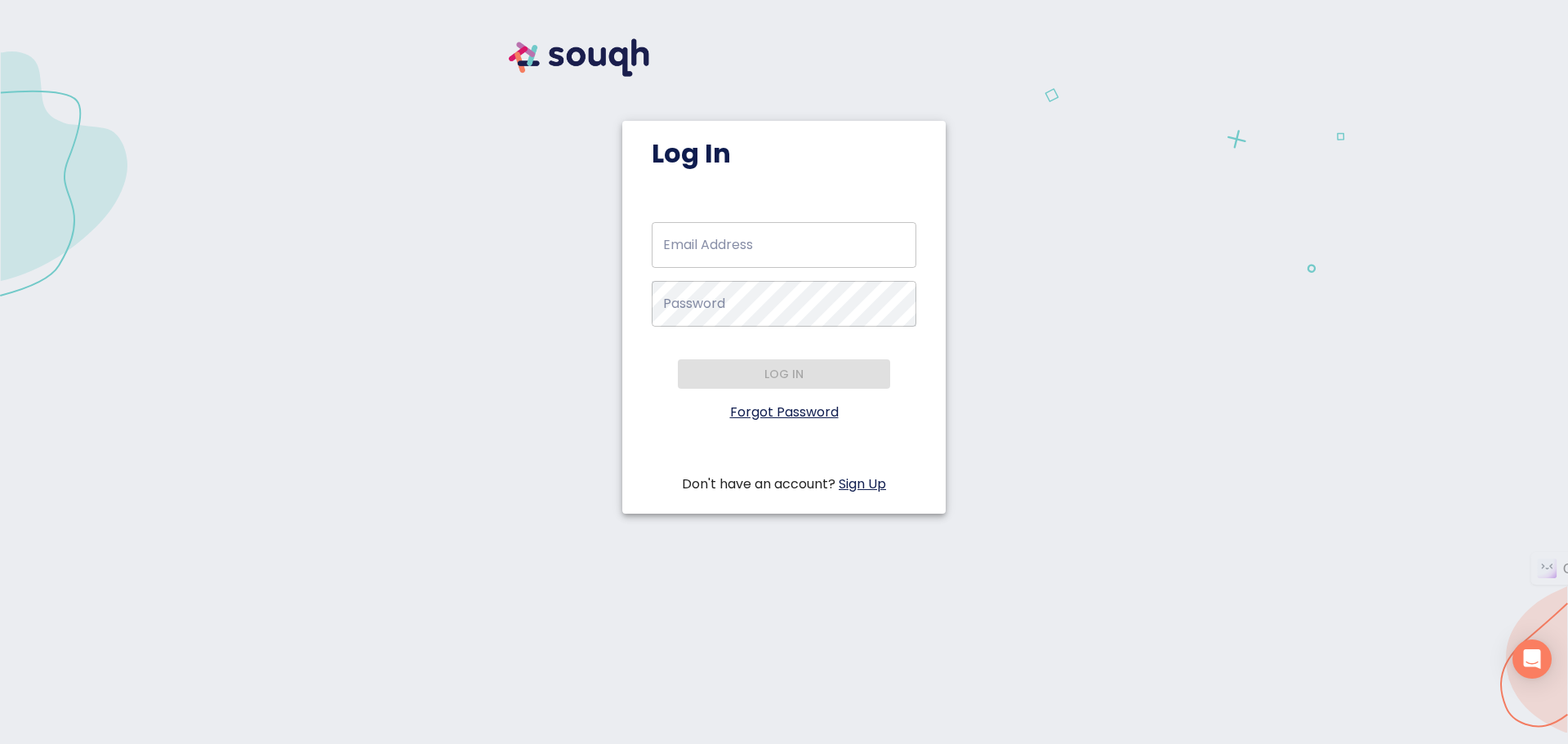
click at [867, 485] on link "Sign Up" at bounding box center [862, 484] width 47 height 19
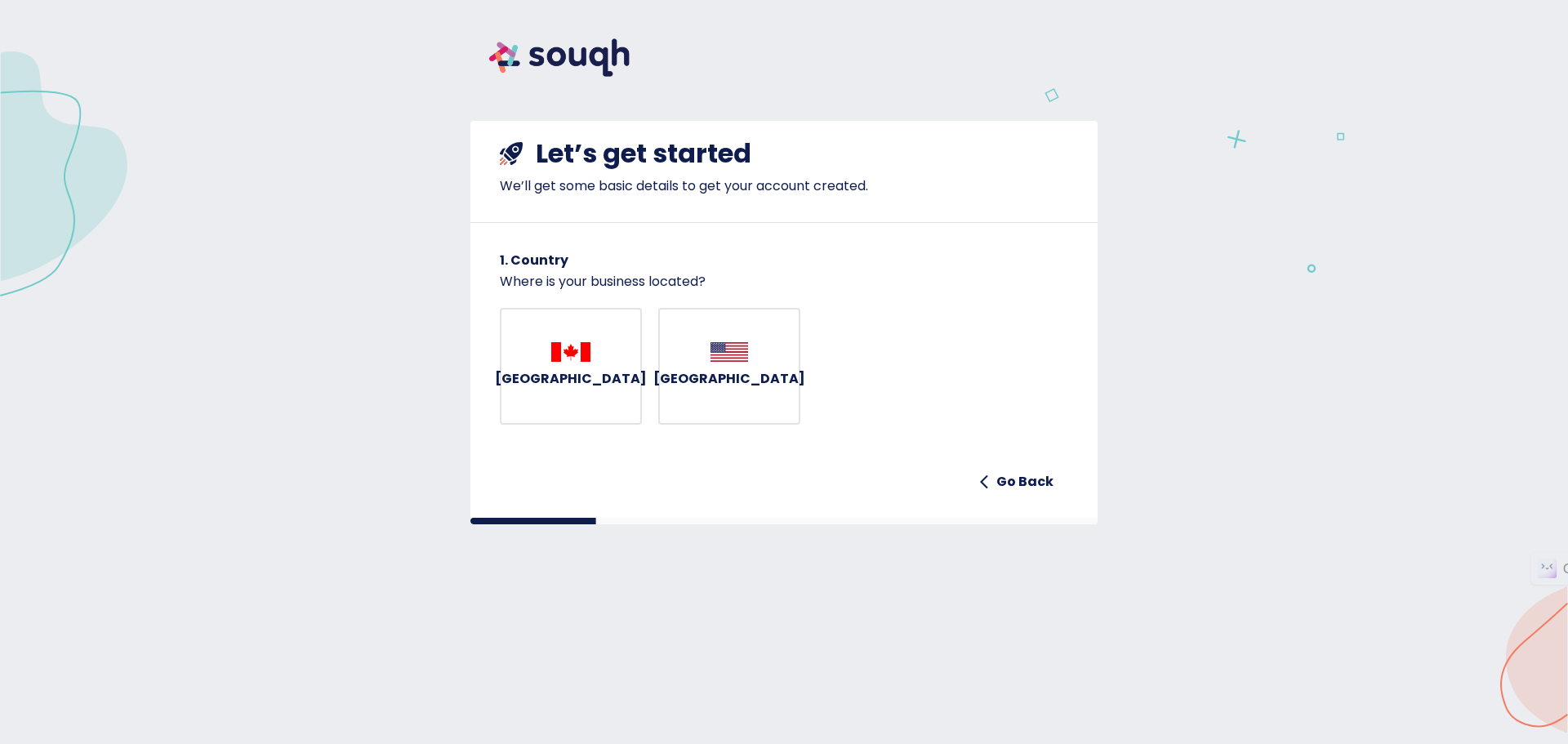
click at [721, 388] on h6 "[GEOGRAPHIC_DATA]" at bounding box center [729, 379] width 152 height 23
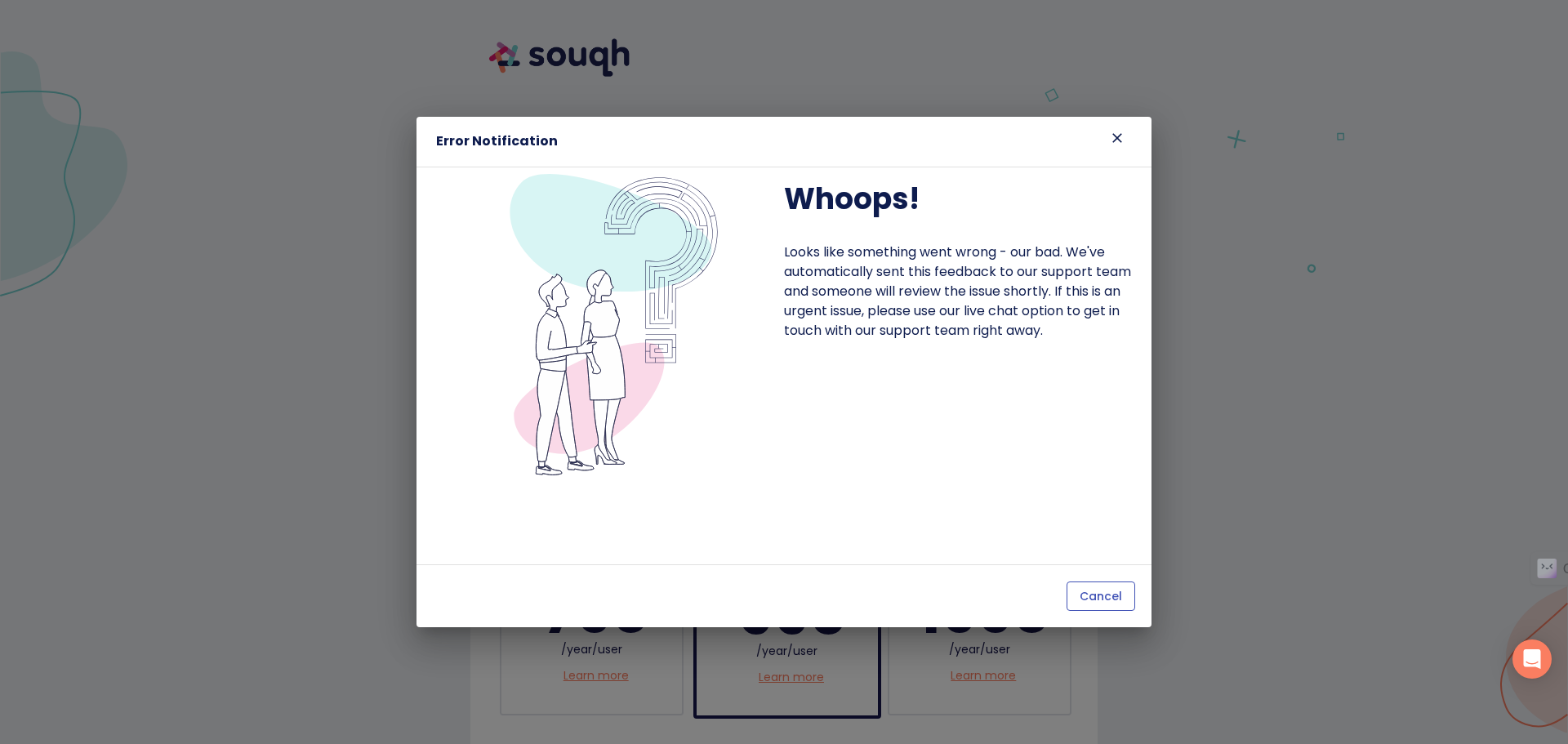
click at [1114, 608] on button "Cancel" at bounding box center [1100, 597] width 69 height 30
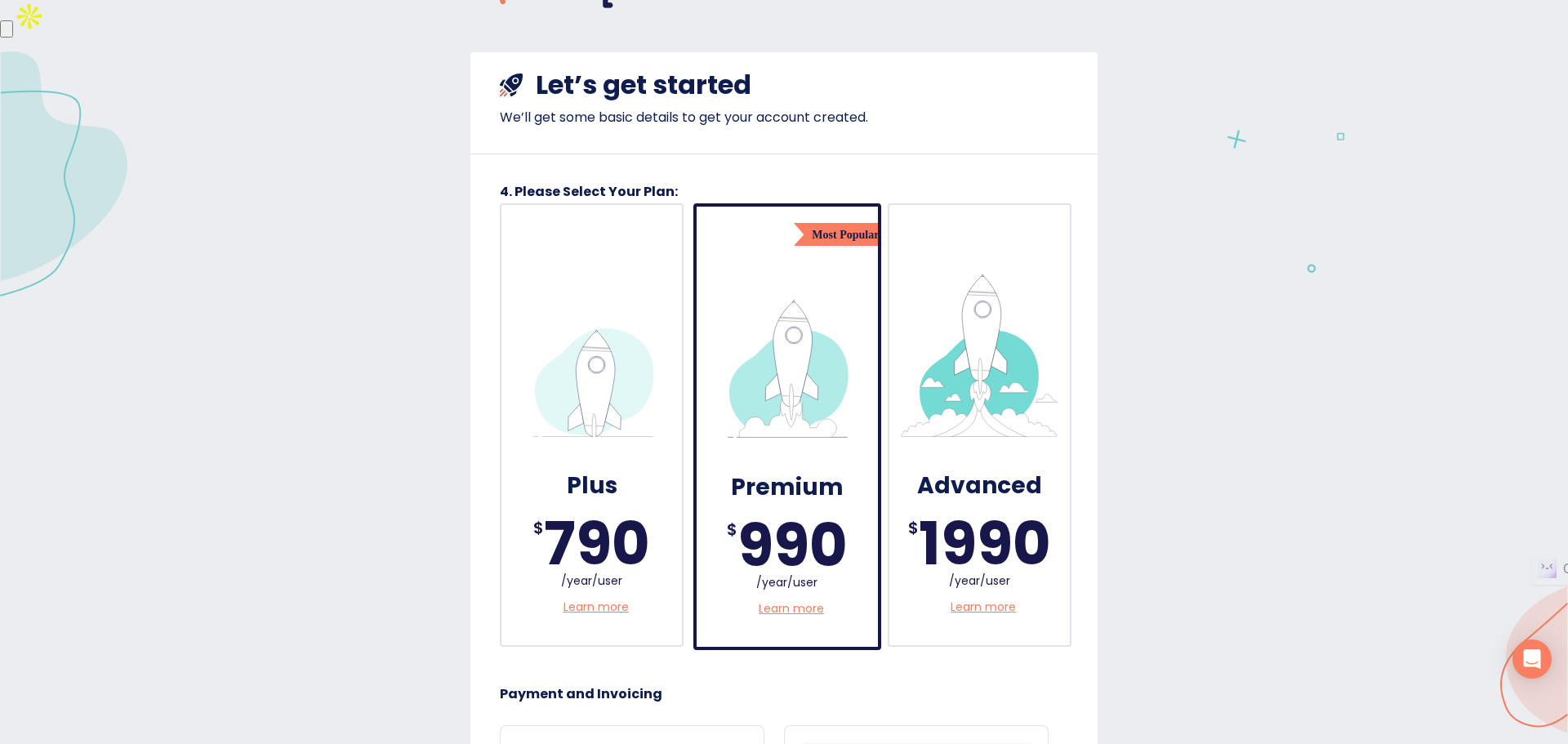
scroll to position [163, 0]
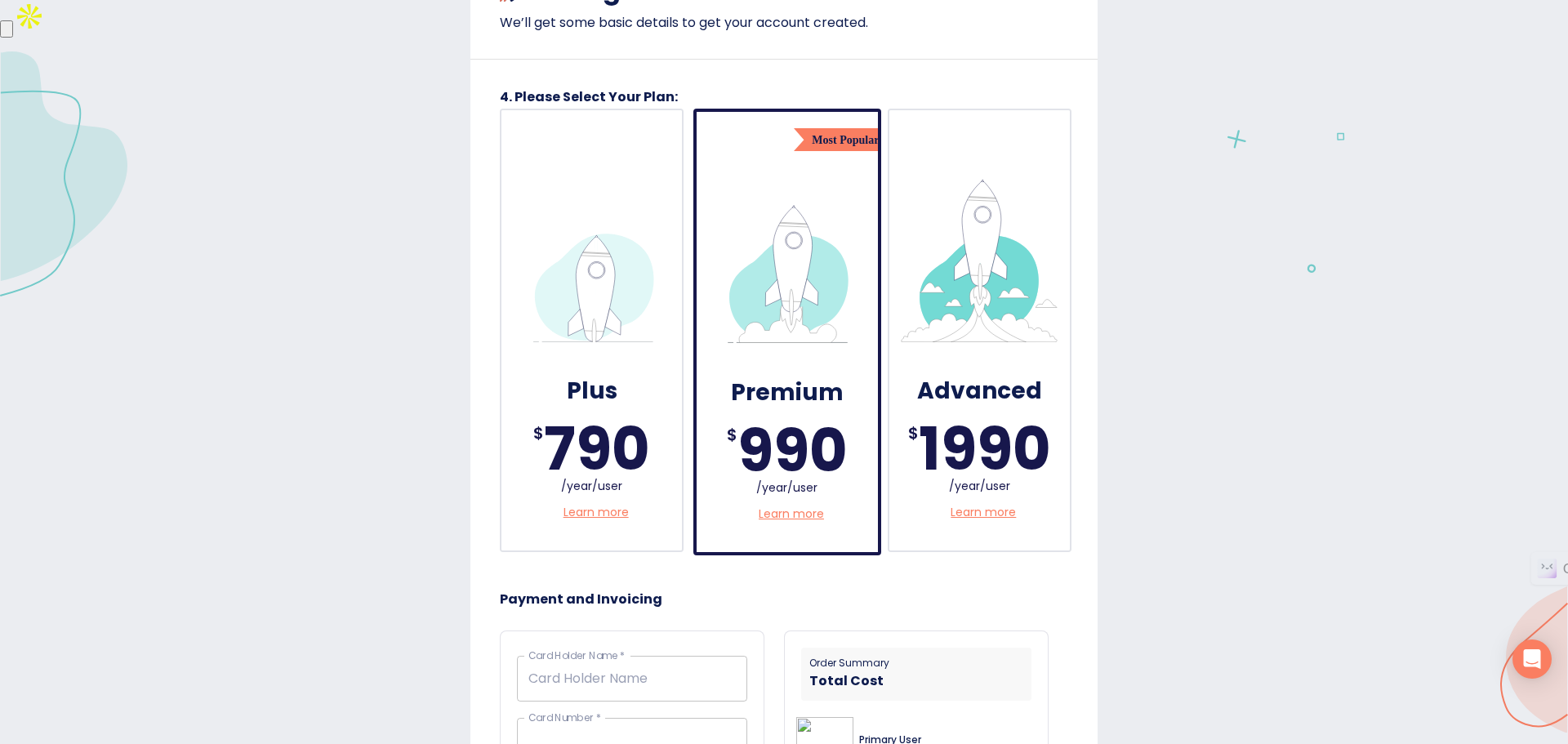
click at [626, 407] on div "Plus" at bounding box center [591, 390] width 148 height 61
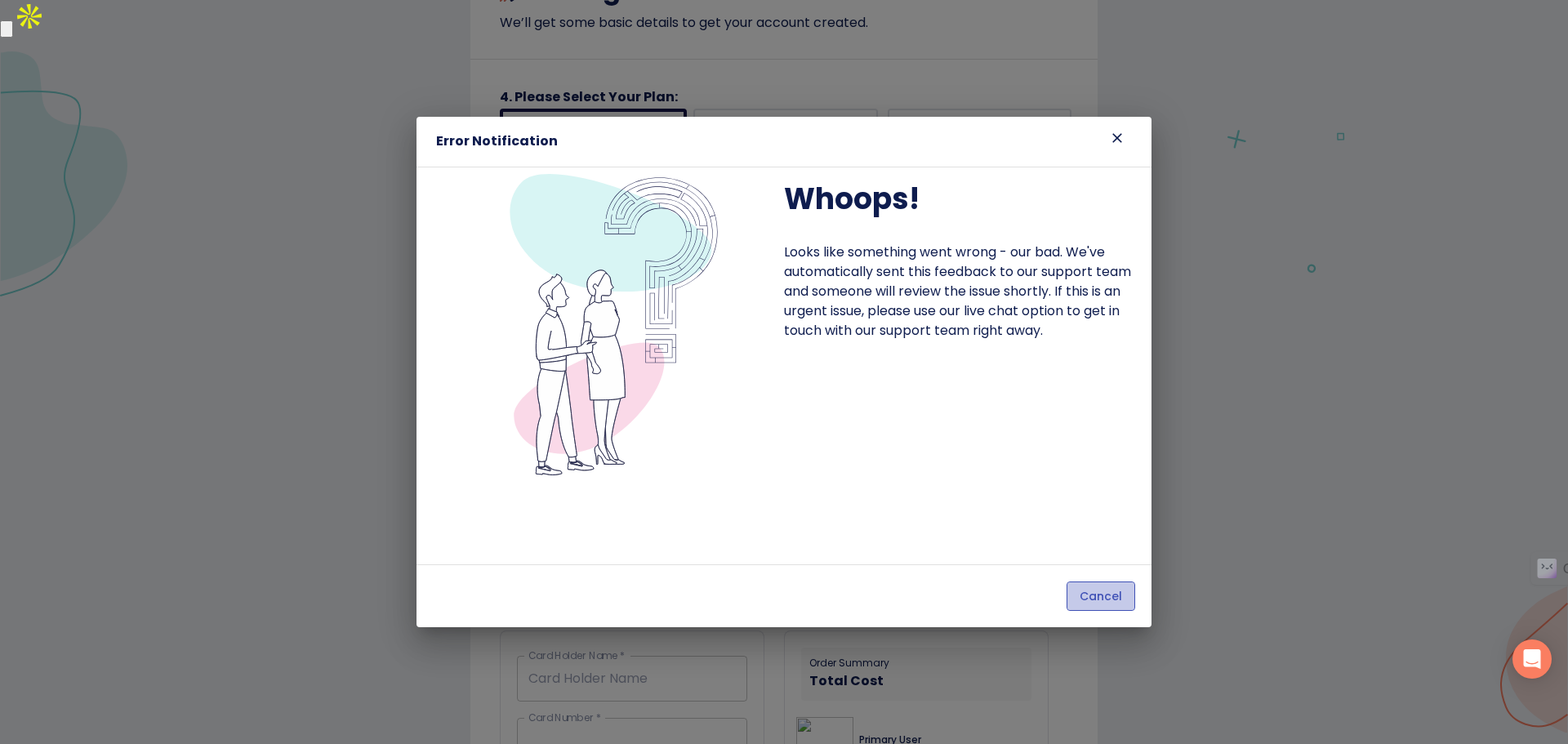
click at [1095, 603] on span "Cancel" at bounding box center [1100, 597] width 42 height 21
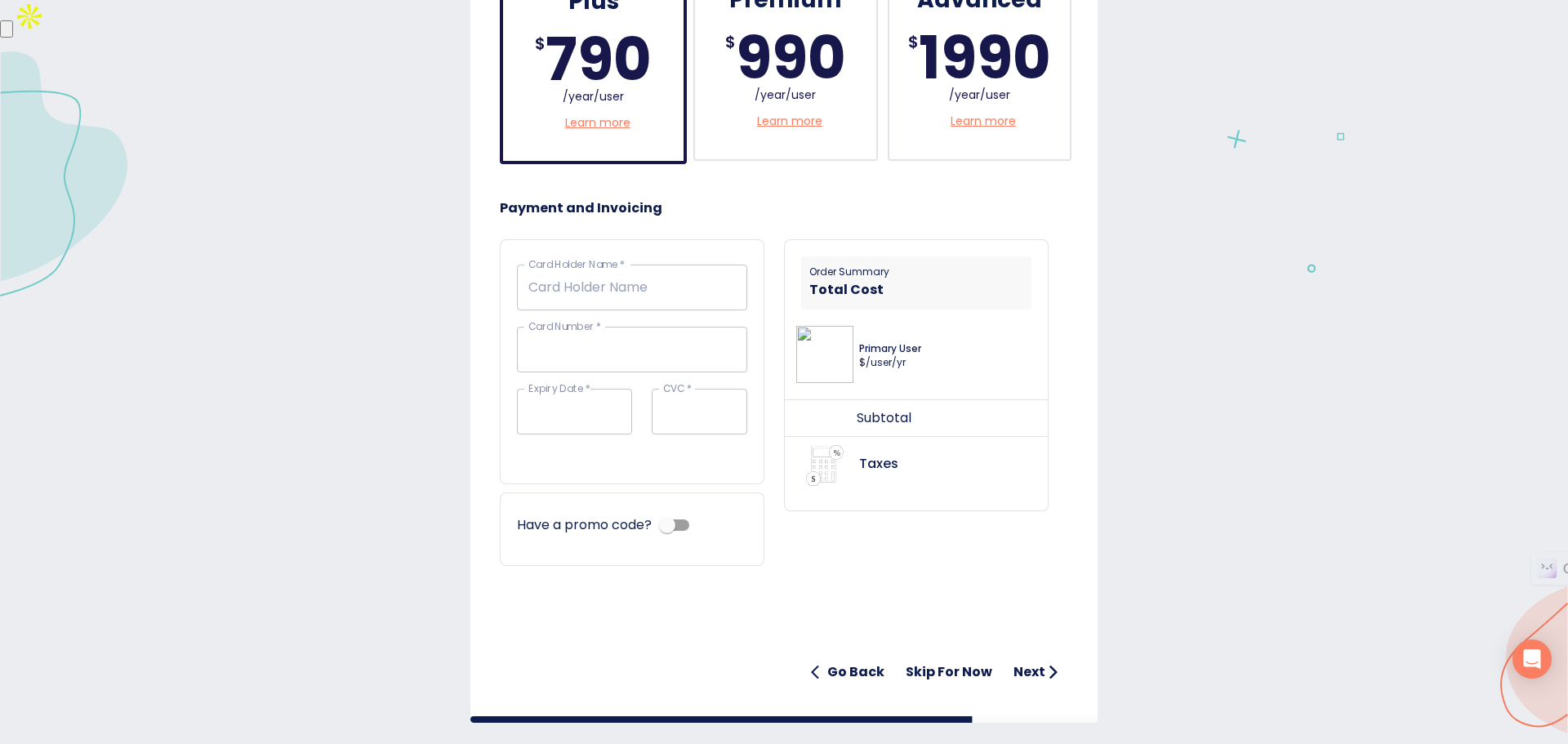
scroll to position [579, 0]
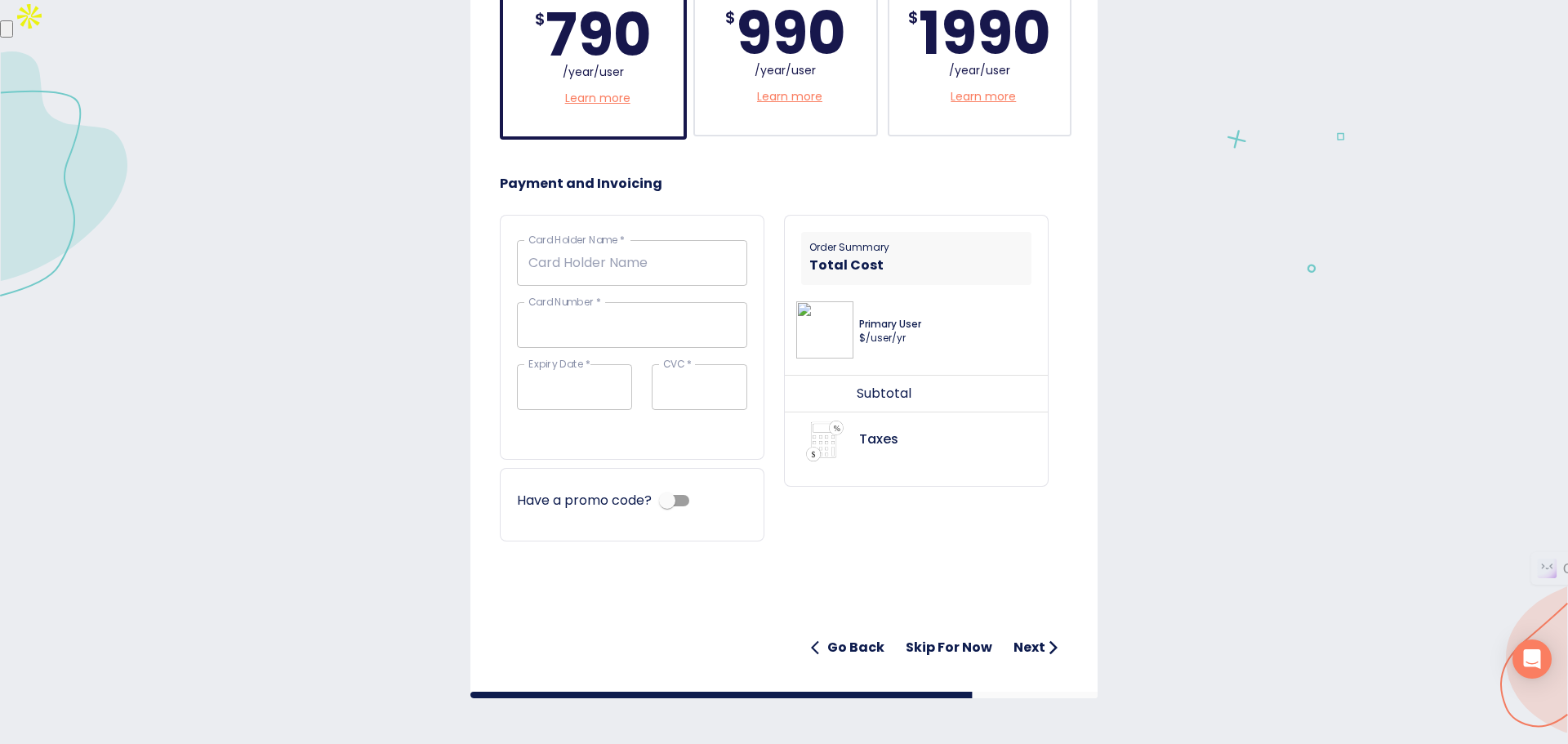
click at [944, 637] on h6 "Skip for now" at bounding box center [949, 648] width 87 height 23
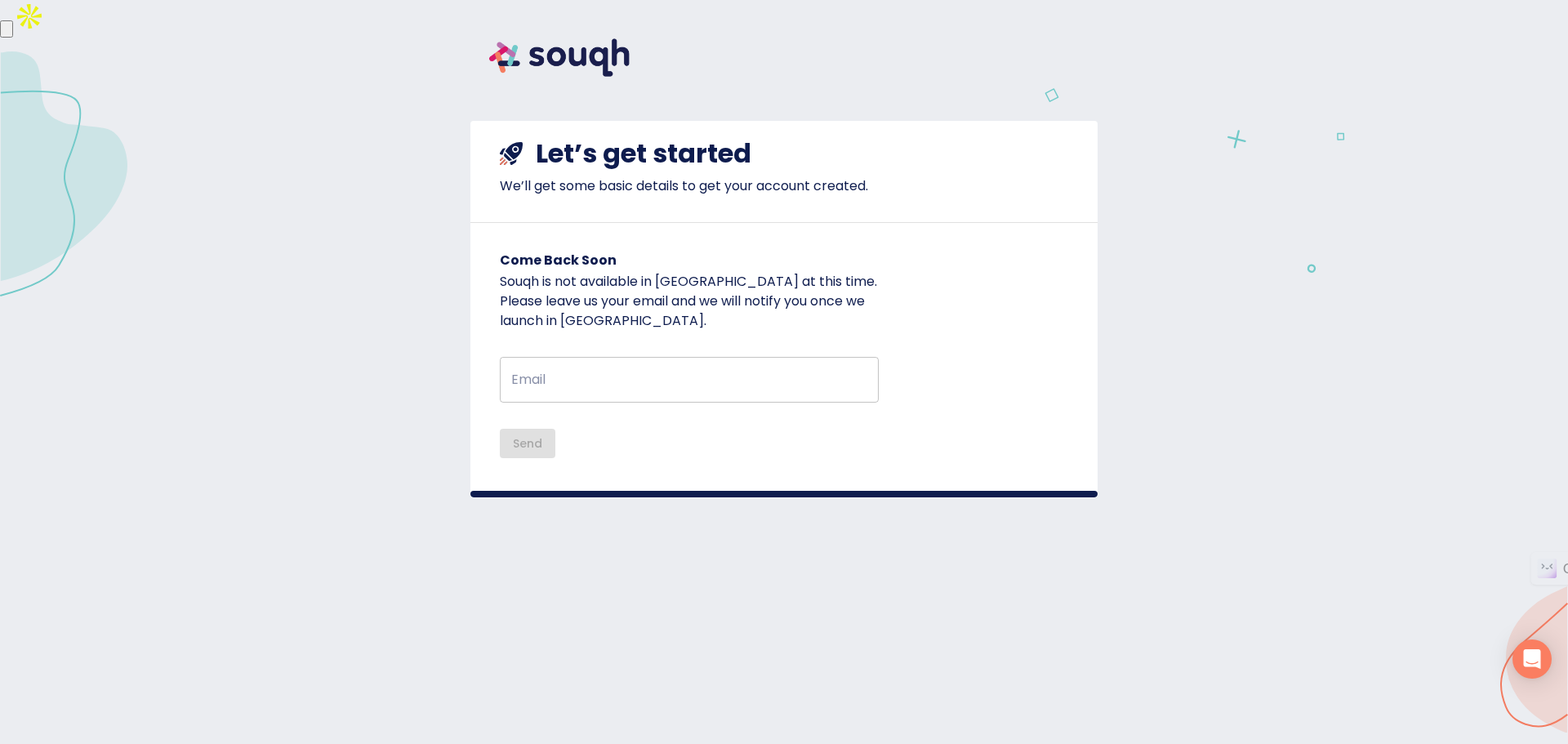
scroll to position [0, 0]
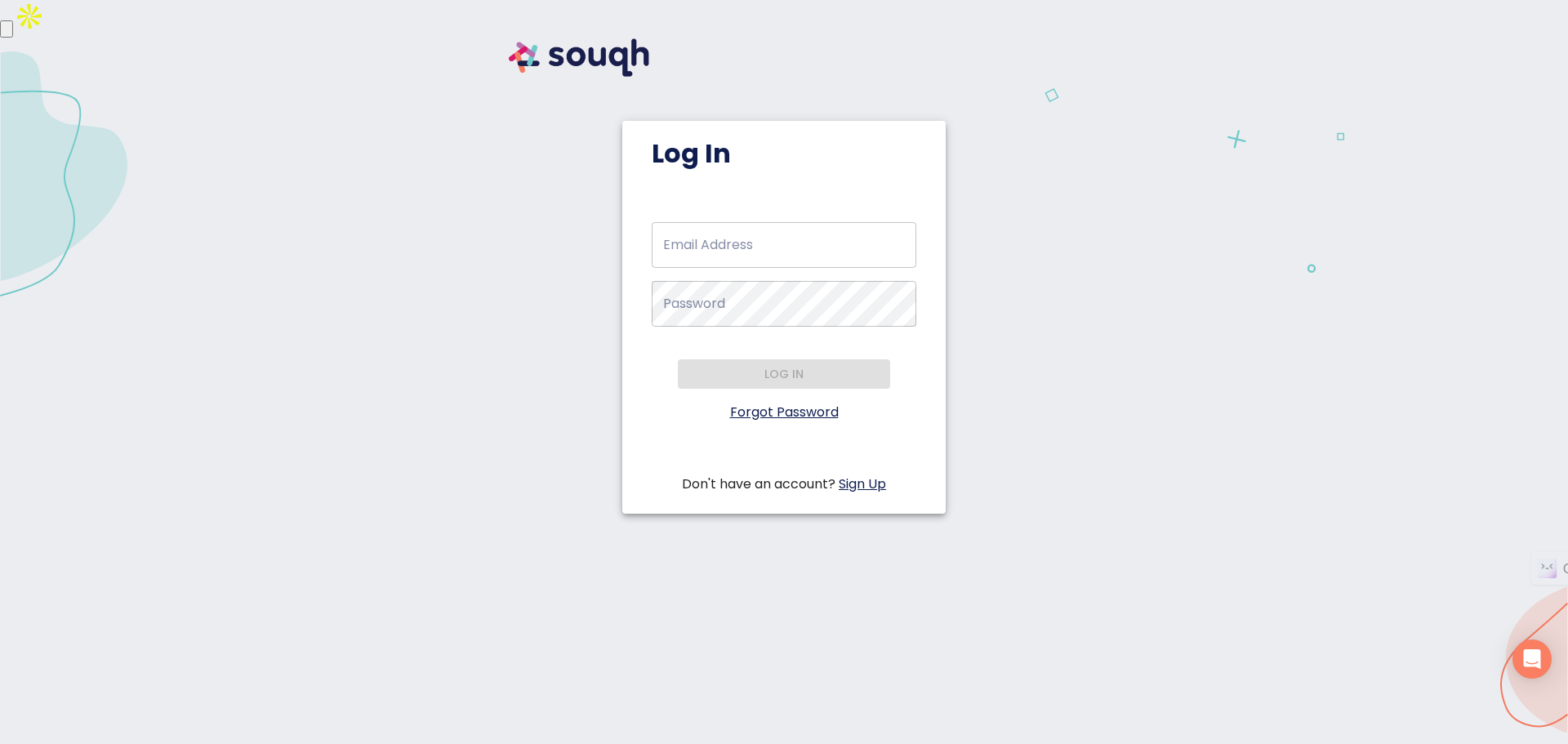
click at [864, 486] on link "Sign Up" at bounding box center [862, 484] width 47 height 19
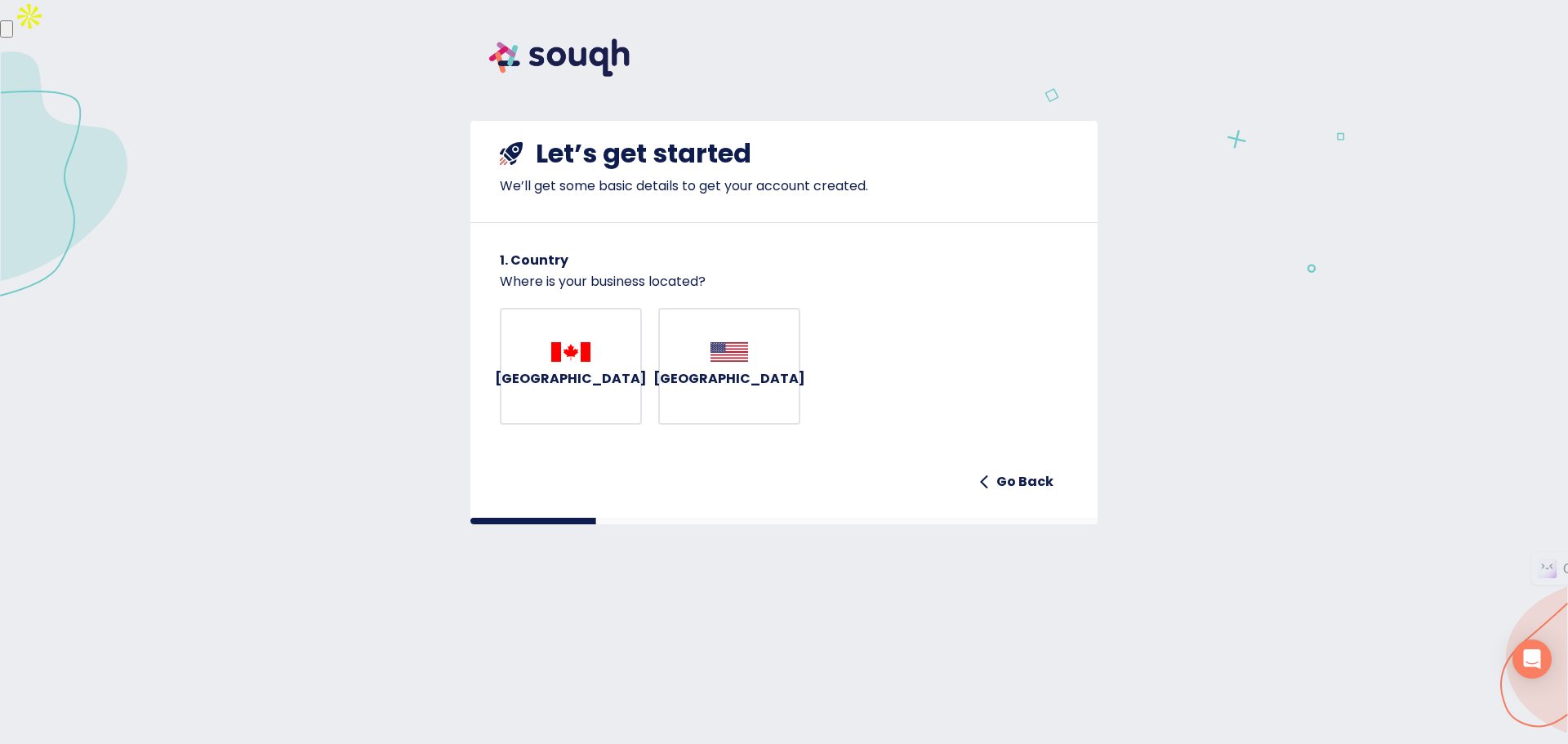
click at [724, 385] on h6 "United States" at bounding box center [729, 379] width 152 height 23
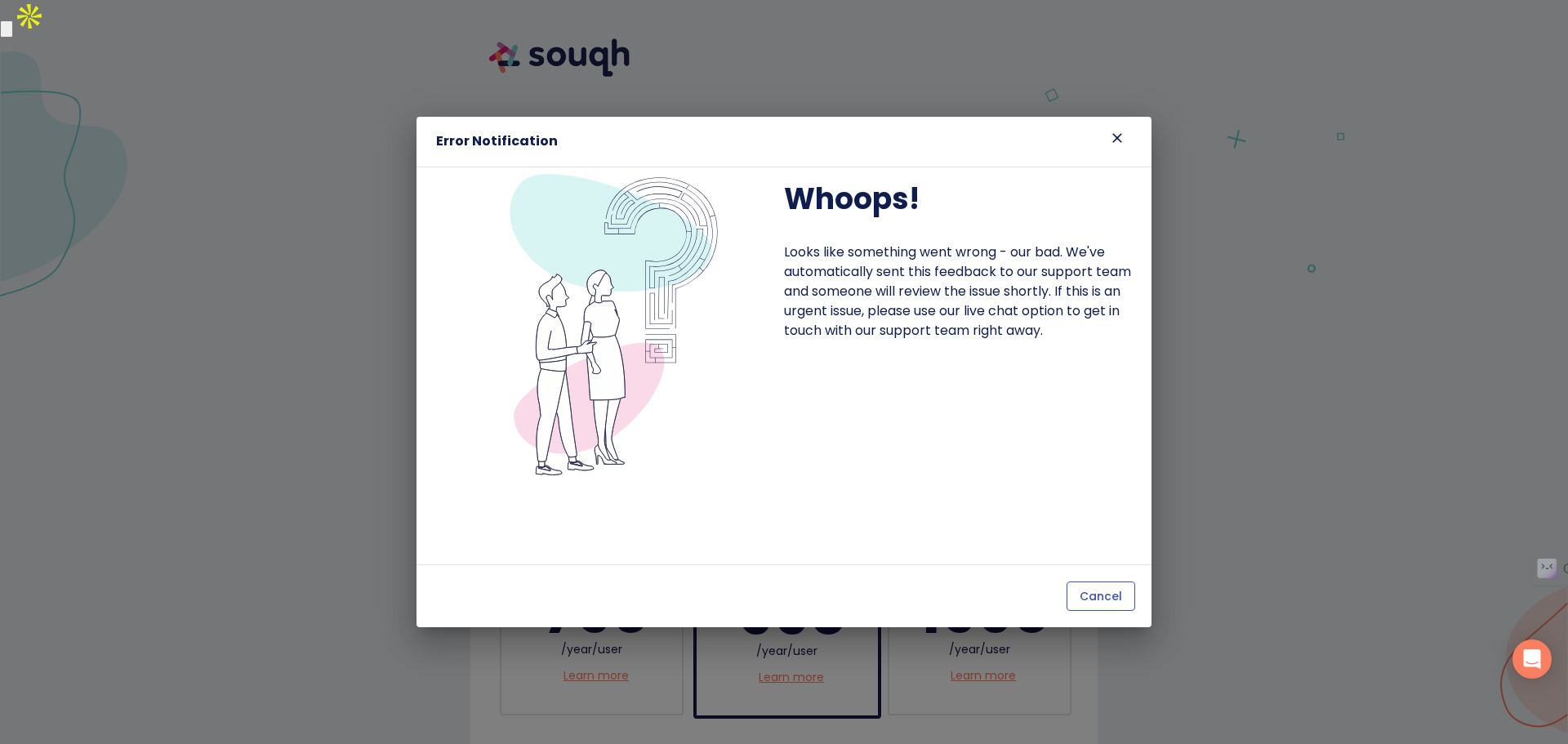
click at [1127, 596] on button "Cancel" at bounding box center [1100, 597] width 69 height 30
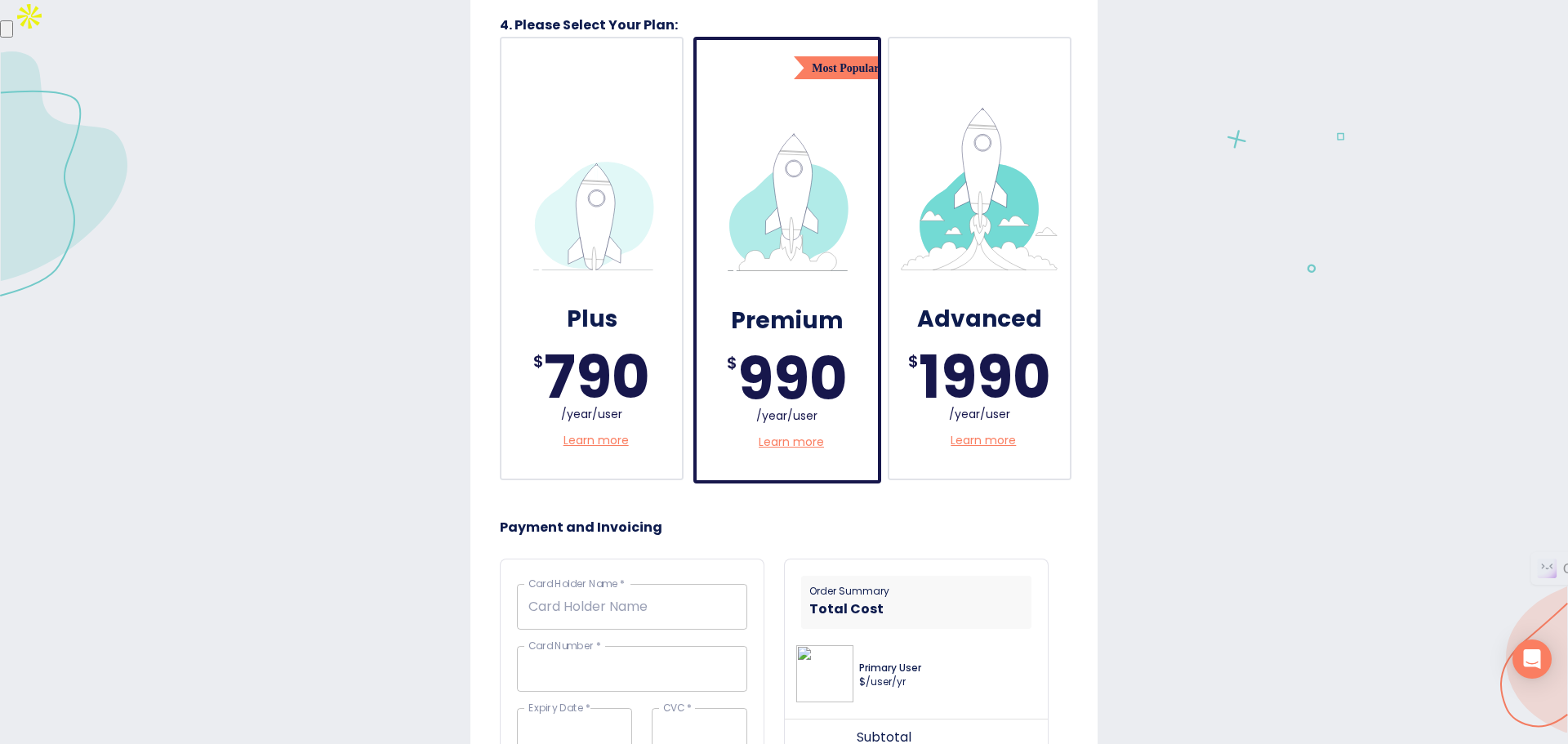
scroll to position [245, 0]
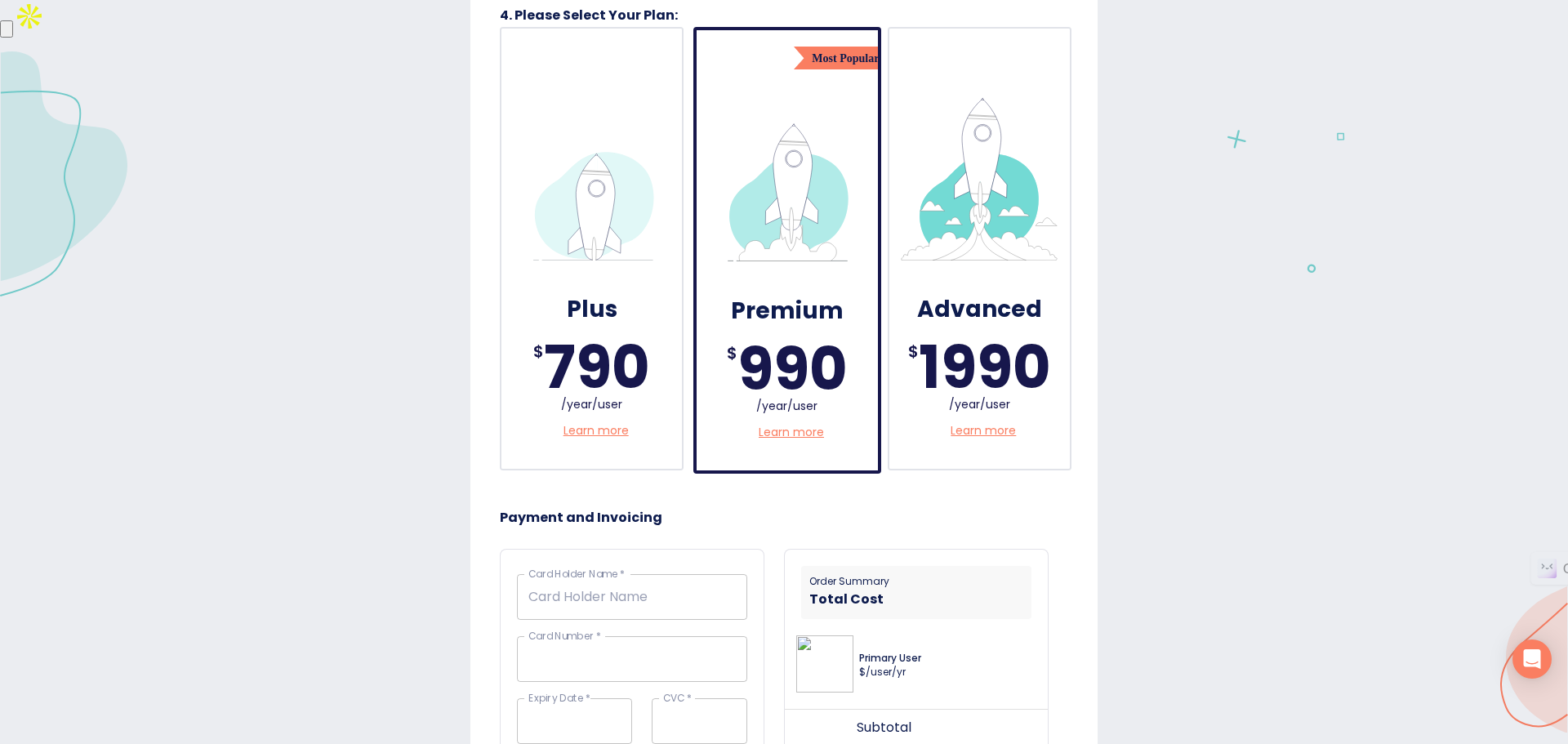
click at [544, 289] on div "Plus" at bounding box center [591, 308] width 148 height 61
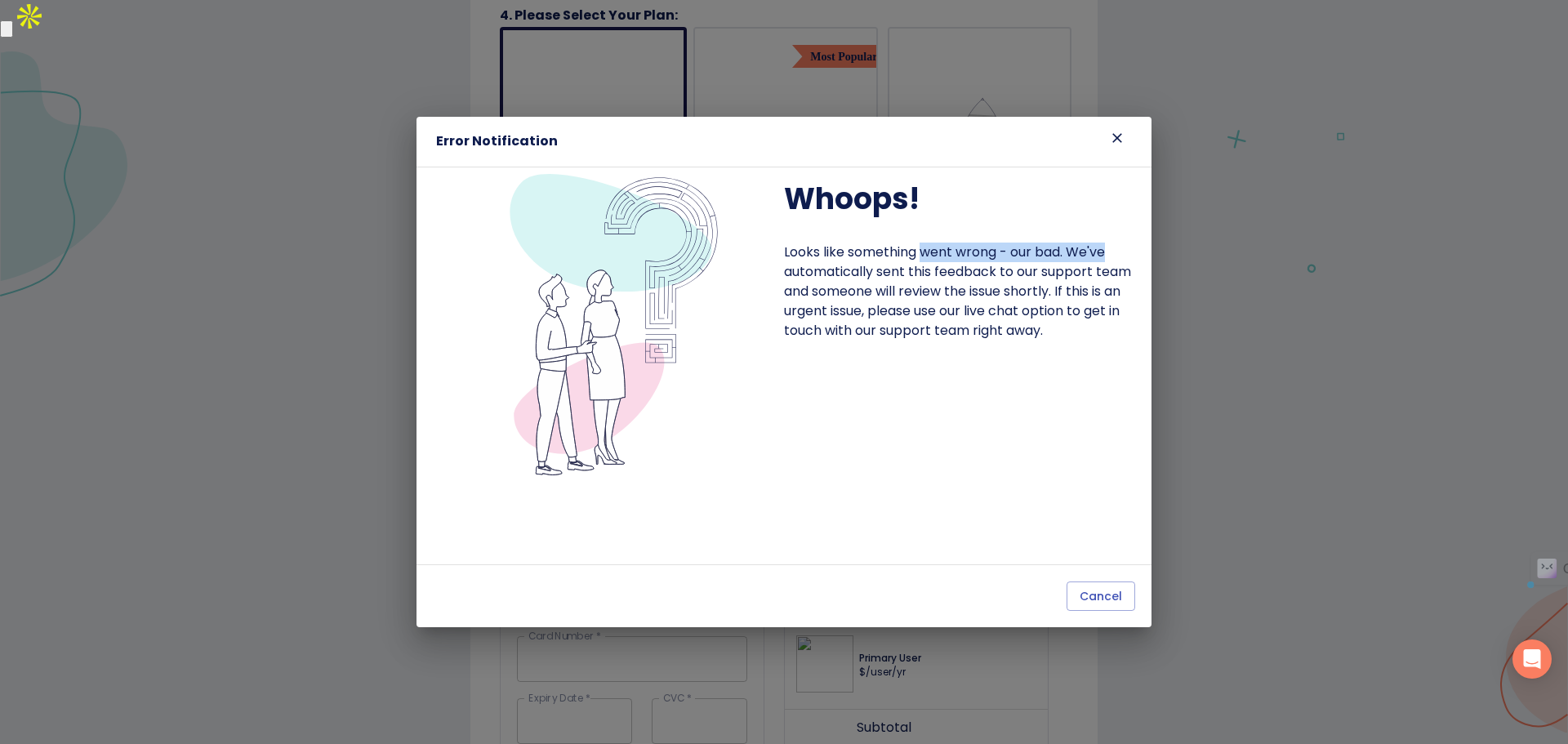
drag, startPoint x: 954, startPoint y: 249, endPoint x: 1113, endPoint y: 255, distance: 159.1
click at [1113, 255] on p "Looks like something went wrong - our bad. We've automatically sent this feedba…" at bounding box center [958, 291] width 348 height 98
drag, startPoint x: 826, startPoint y: 279, endPoint x: 1096, endPoint y: 280, distance: 270.0
click at [1096, 280] on p "Looks like something went wrong - our bad. We've automatically sent this feedba…" at bounding box center [958, 291] width 348 height 98
drag, startPoint x: 812, startPoint y: 298, endPoint x: 1023, endPoint y: 300, distance: 211.0
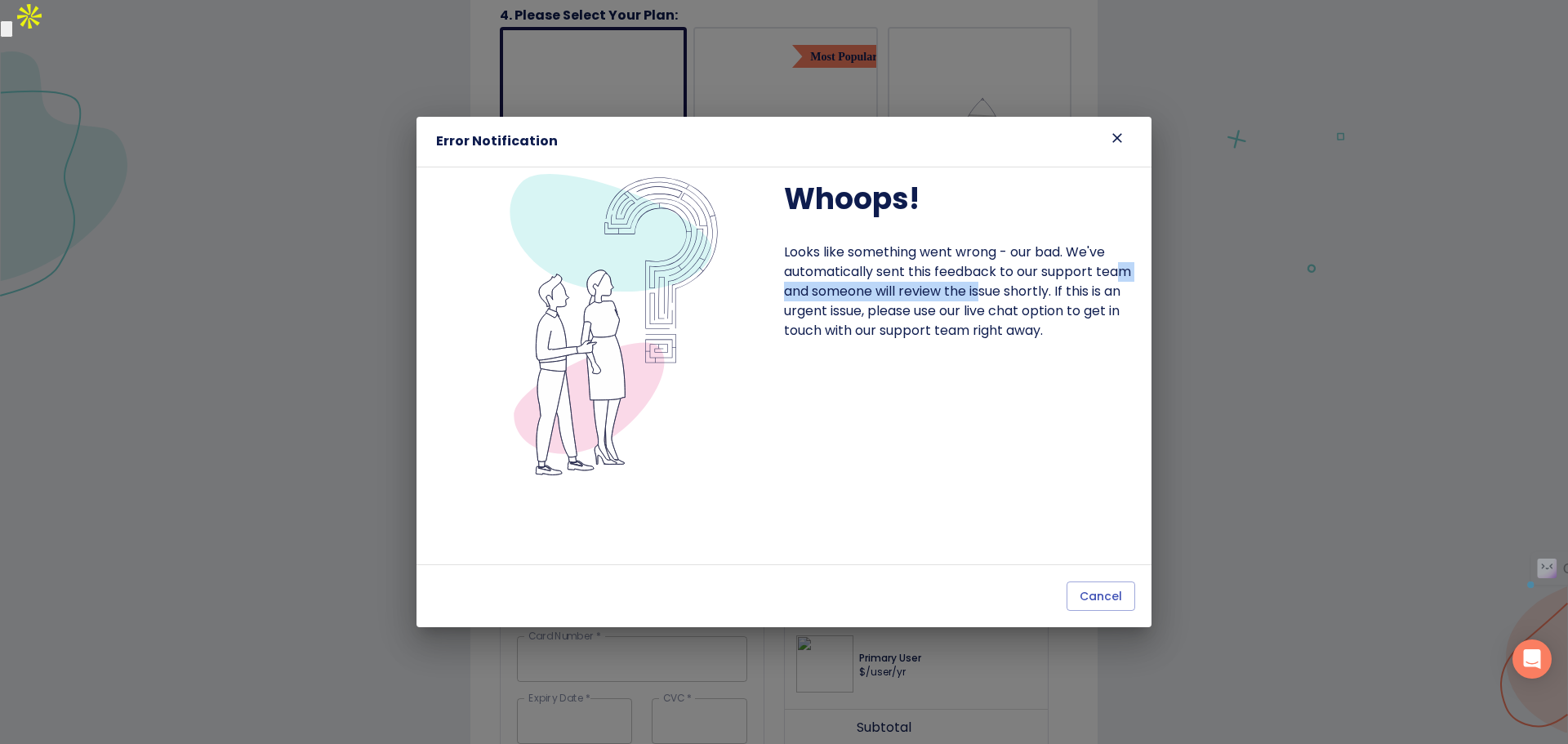
click at [1021, 298] on p "Looks like something went wrong - our bad. We've automatically sent this feedba…" at bounding box center [958, 291] width 348 height 98
click at [925, 307] on p "Looks like something went wrong - our bad. We've automatically sent this feedba…" at bounding box center [958, 291] width 348 height 98
click at [1110, 600] on span "Cancel" at bounding box center [1100, 597] width 42 height 21
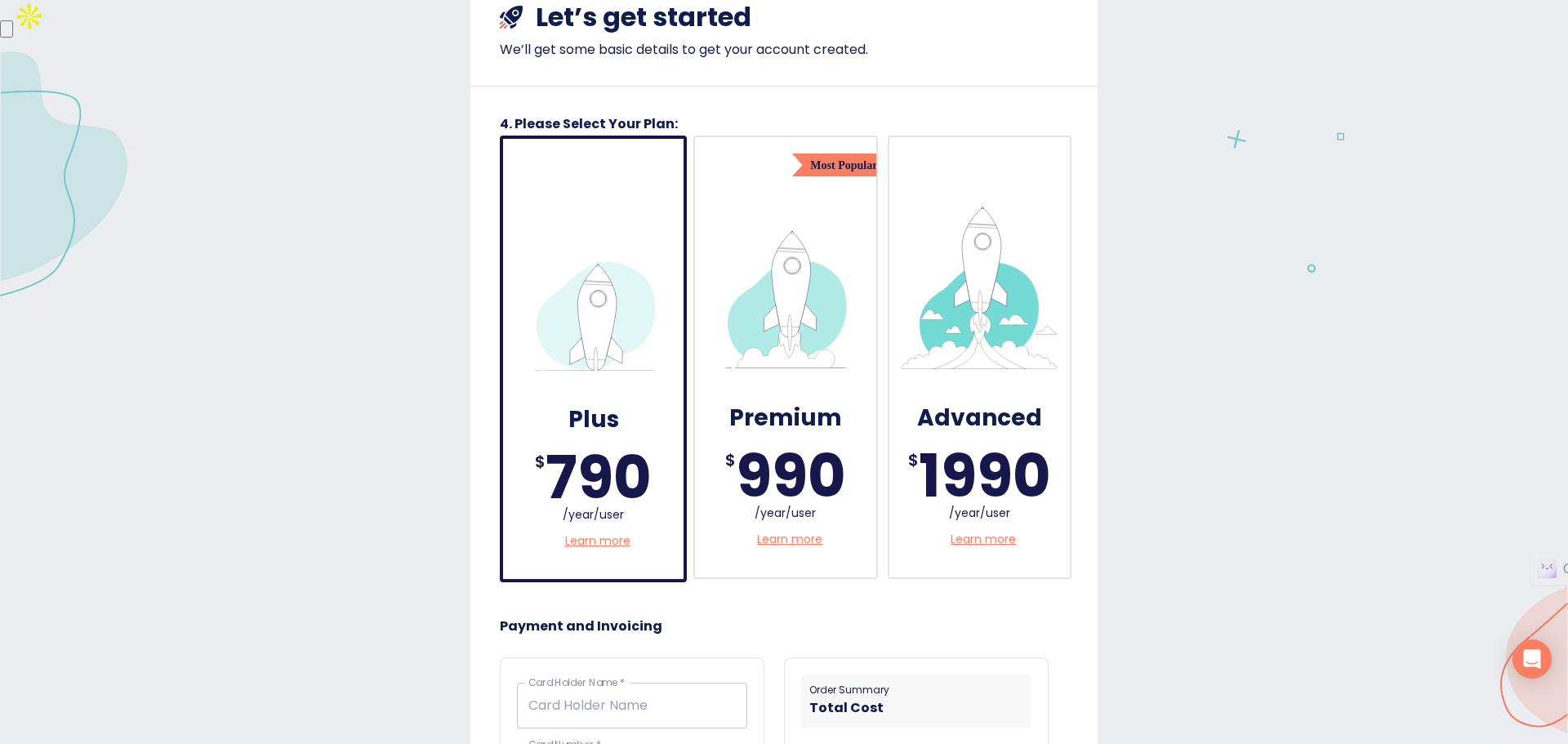
scroll to position [0, 0]
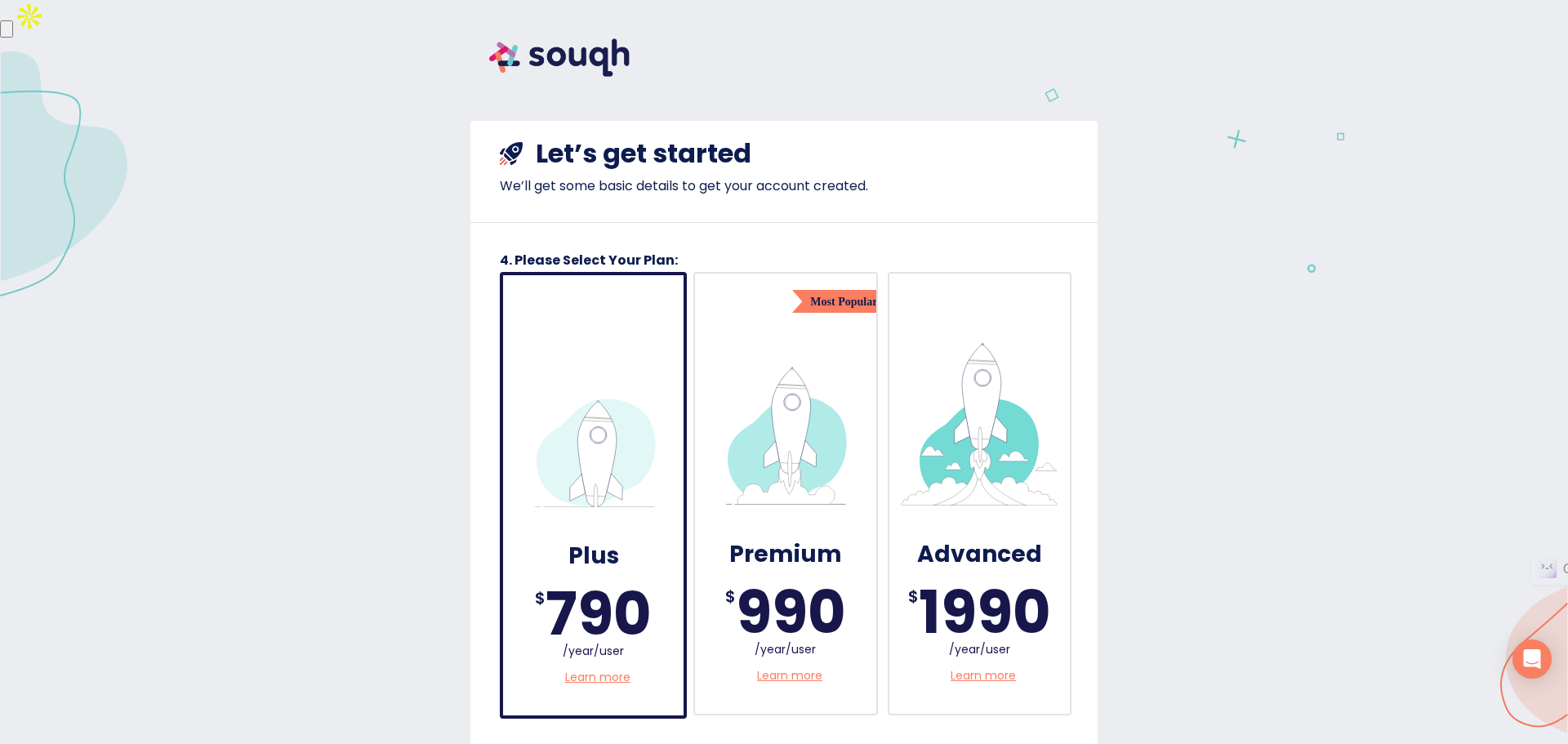
click at [792, 321] on div "Premium $ 990 /year/user Learn more" at bounding box center [785, 493] width 180 height 440
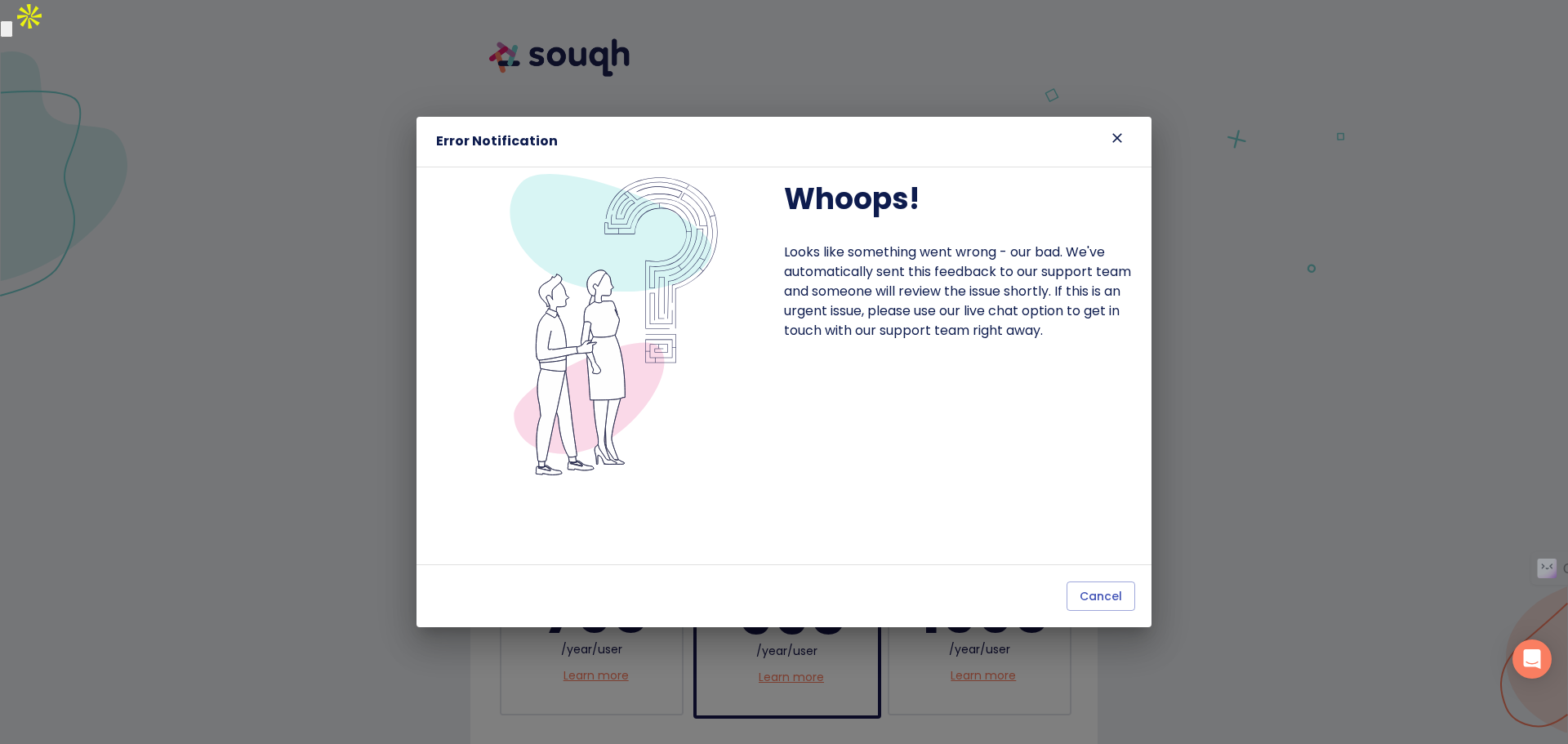
click at [1121, 137] on icon at bounding box center [1117, 138] width 16 height 16
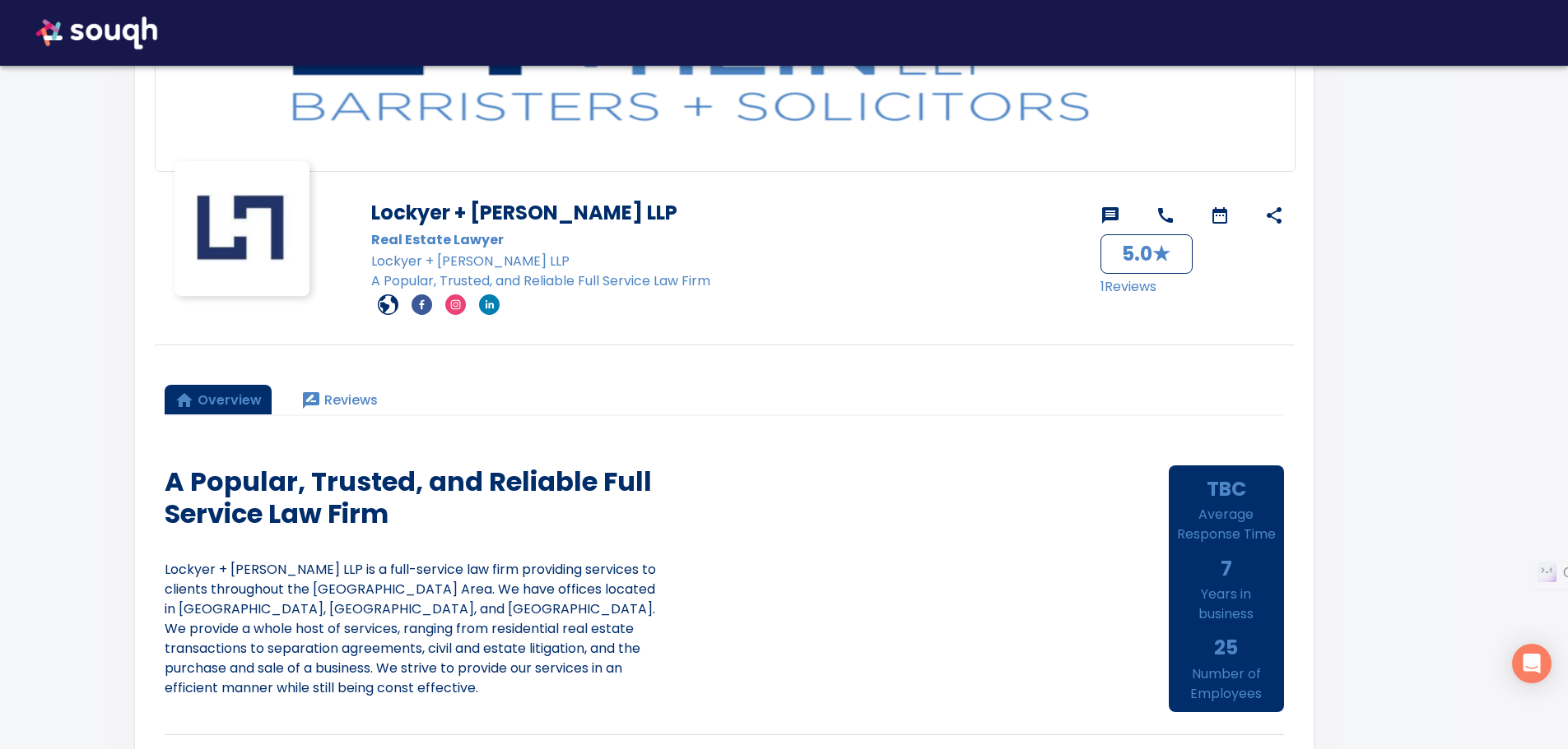
scroll to position [246, 0]
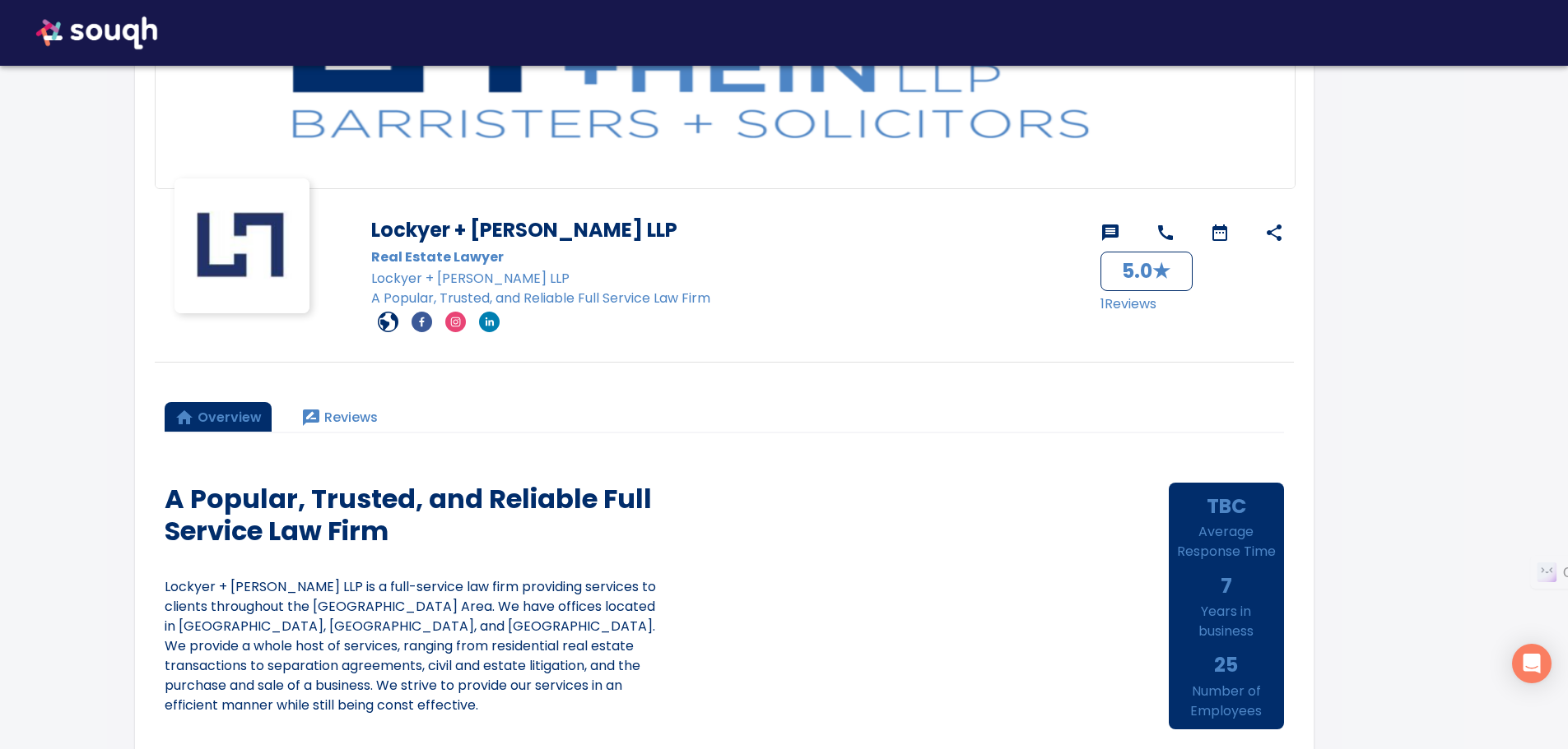
click at [750, 421] on div "Overview Reviews" at bounding box center [724, 412] width 1119 height 40
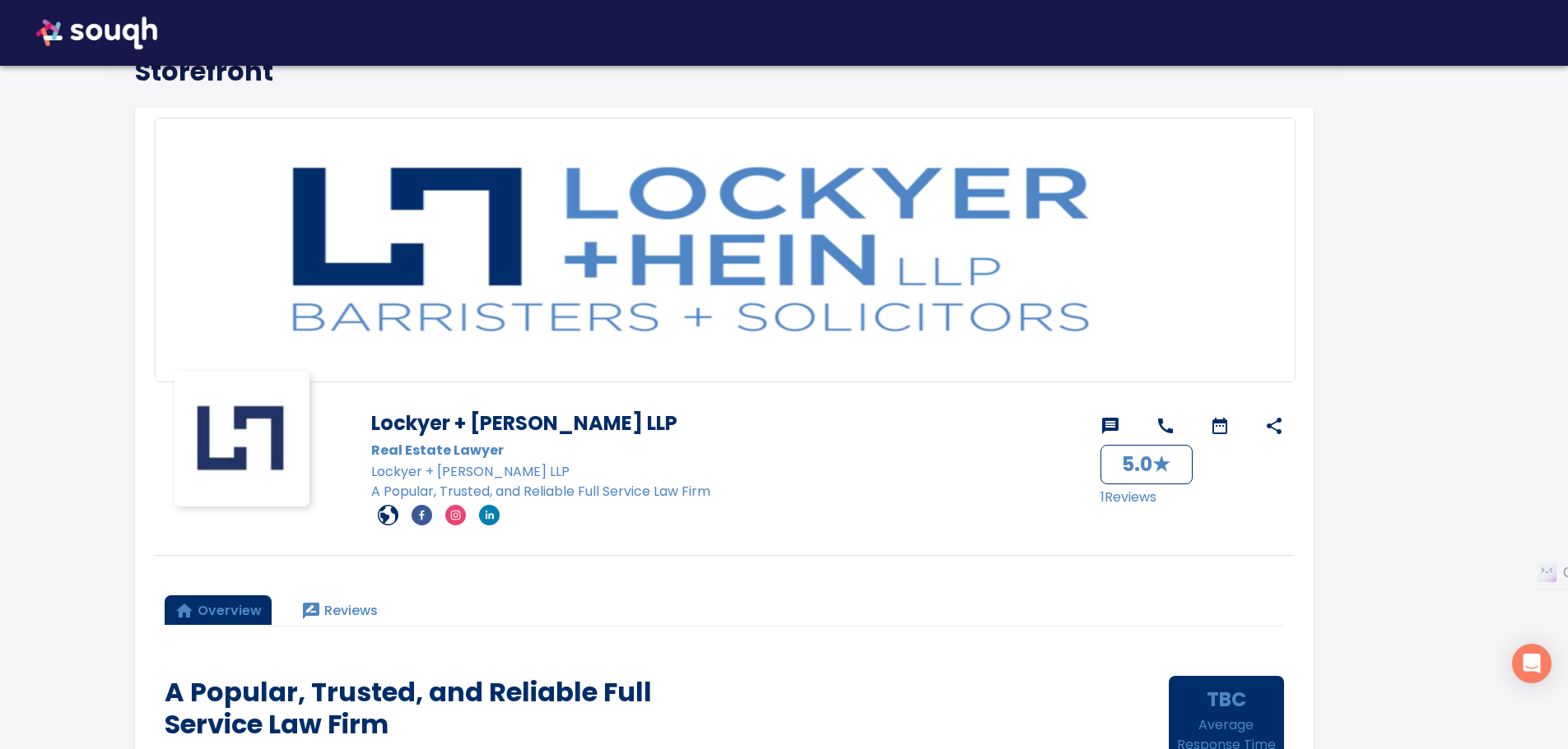
scroll to position [82, 0]
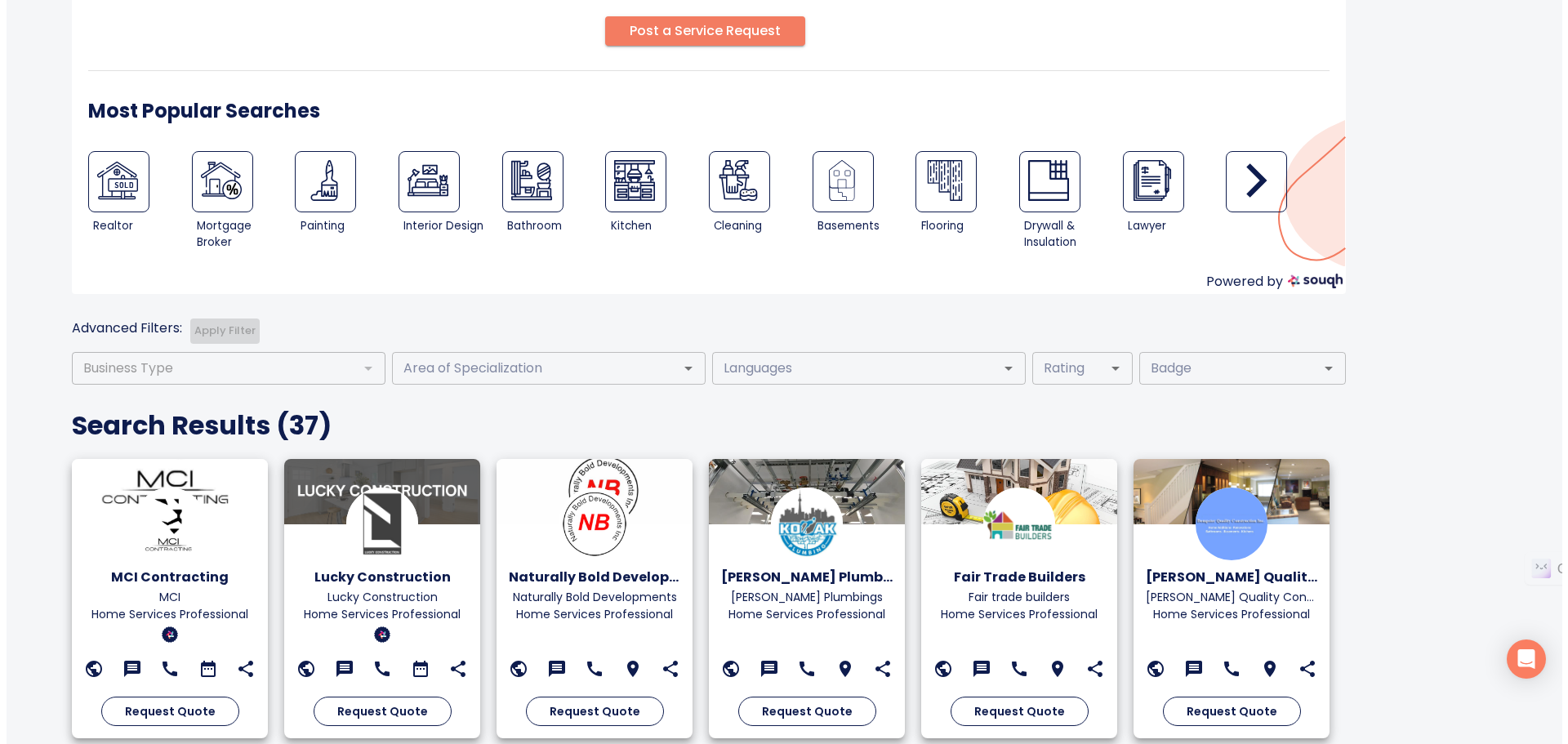
scroll to position [90, 0]
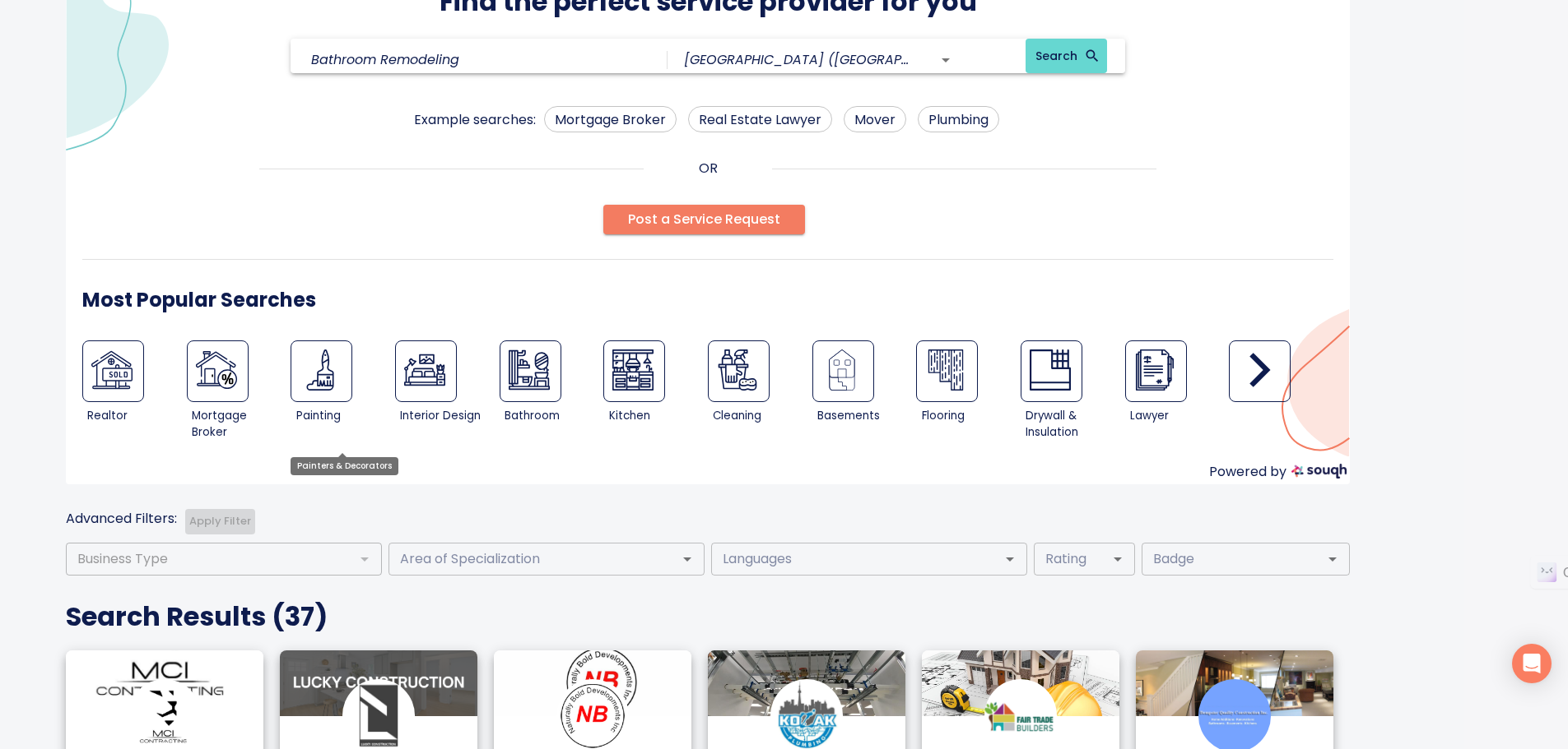
click at [330, 384] on img at bounding box center [320, 370] width 42 height 42
type input "Painters & Decorators"
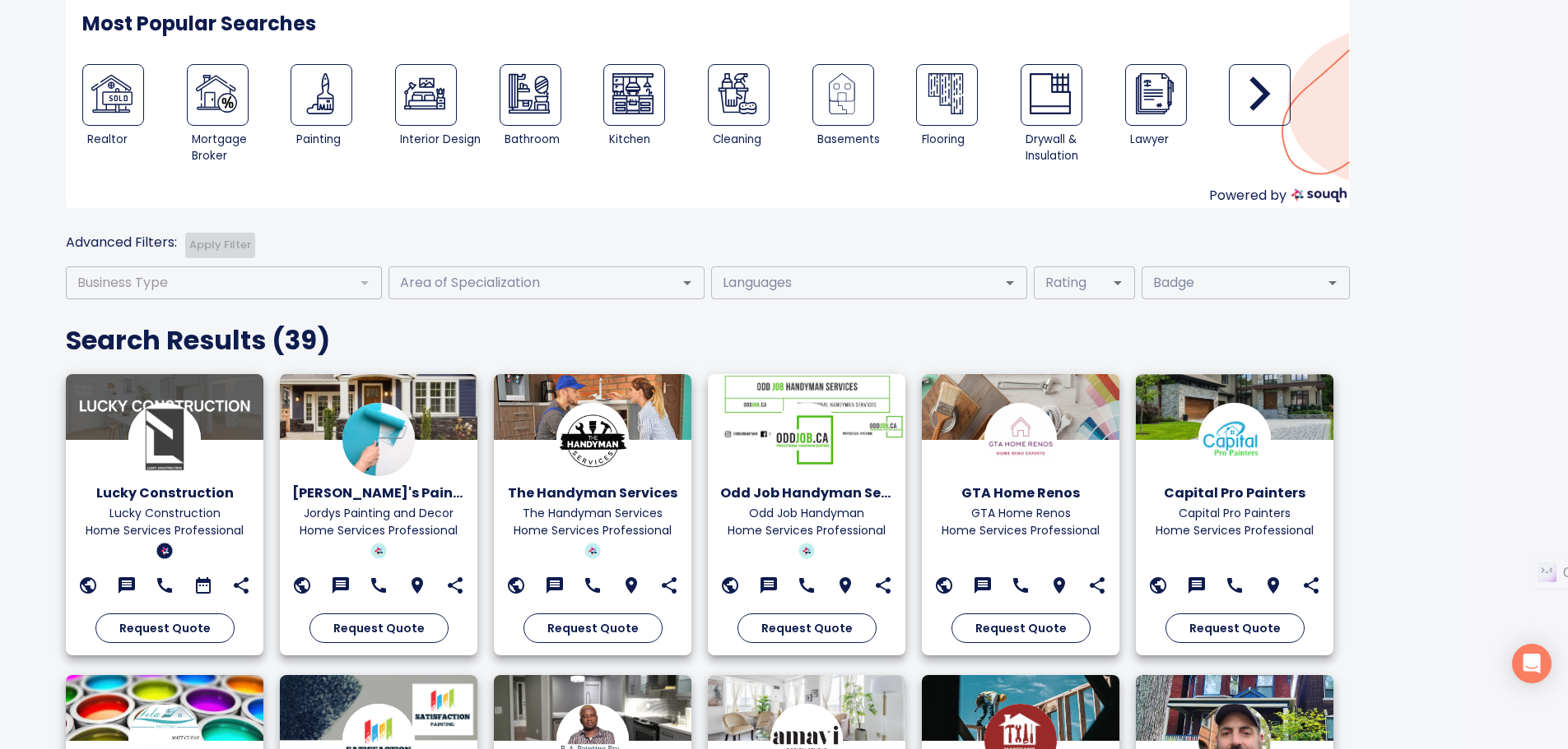
scroll to position [494, 0]
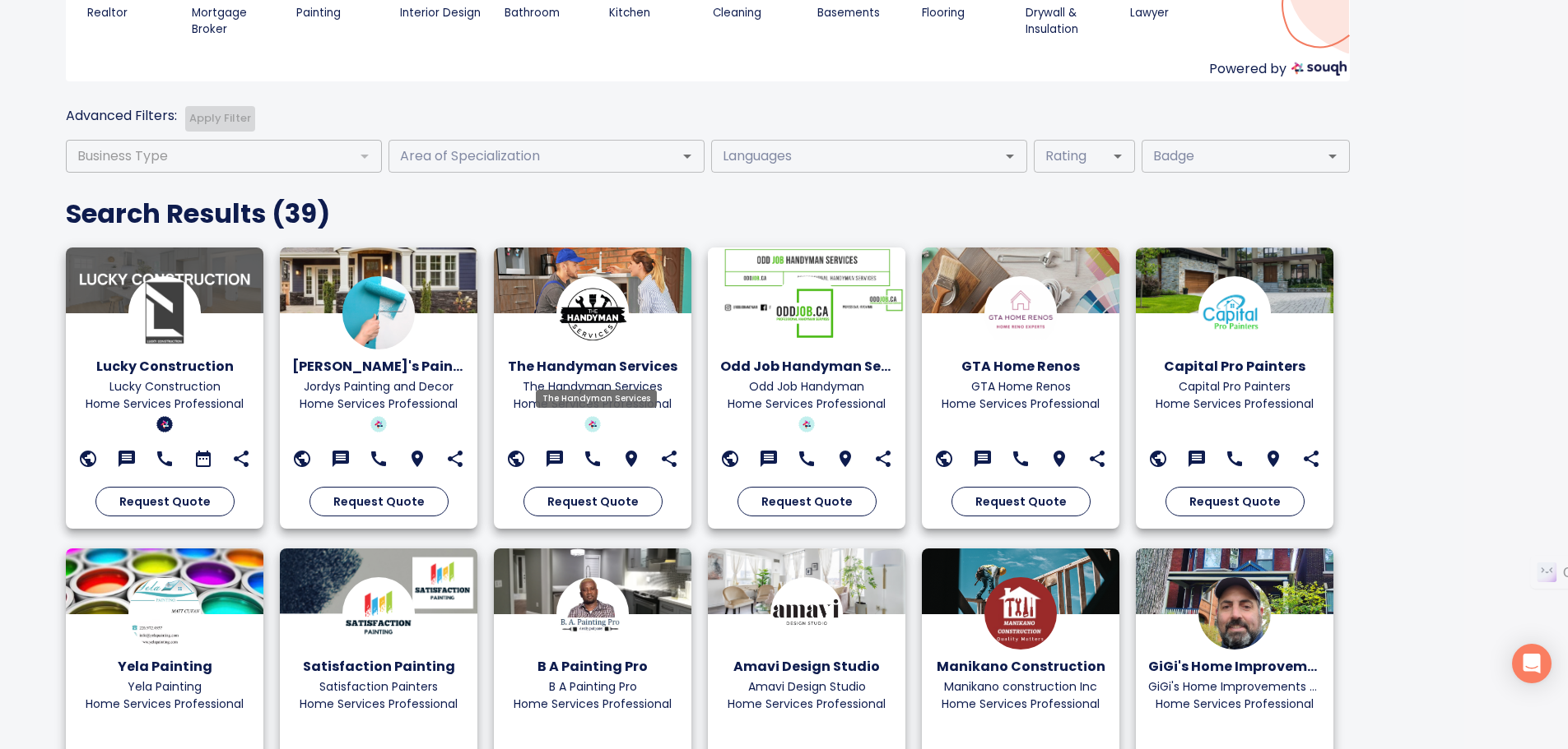
click at [599, 365] on h6 "The Handyman Services" at bounding box center [592, 367] width 172 height 23
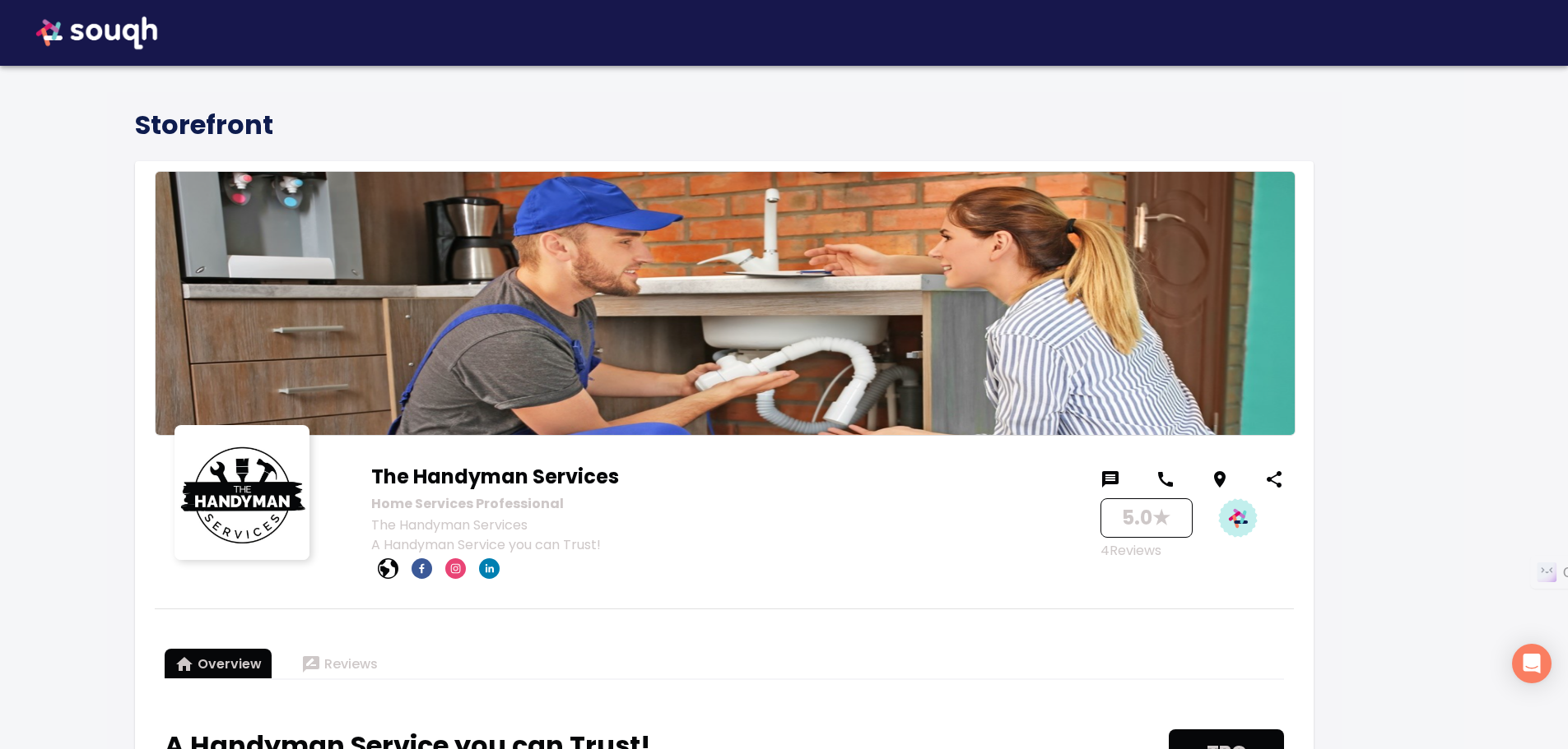
click at [95, 30] on img at bounding box center [97, 32] width 153 height 66
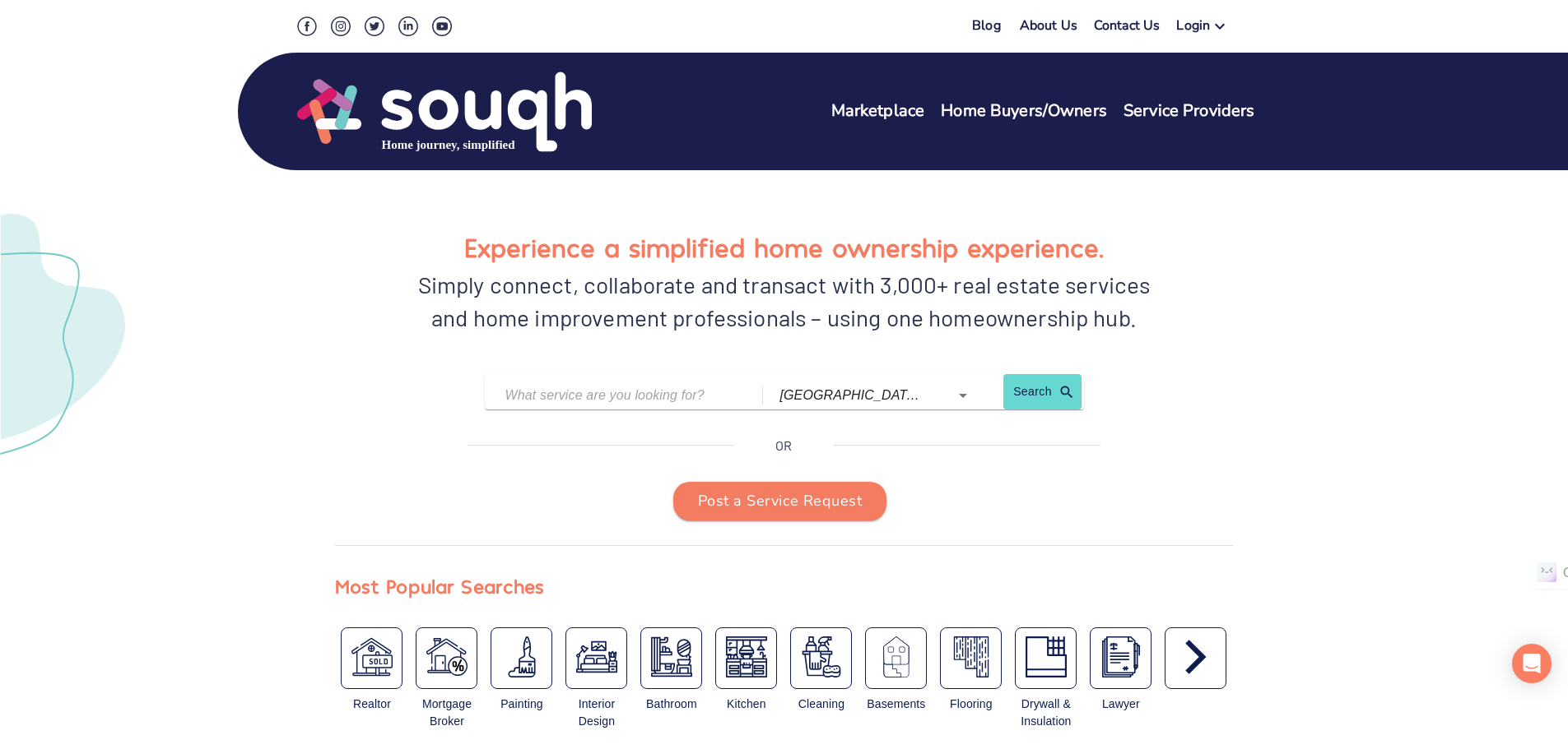
click at [1208, 197] on div "Experience a simplified home ownership experience. Simply connect, collaborate …" at bounding box center [784, 465] width 1014 height 577
